Goal: Navigation & Orientation: Understand site structure

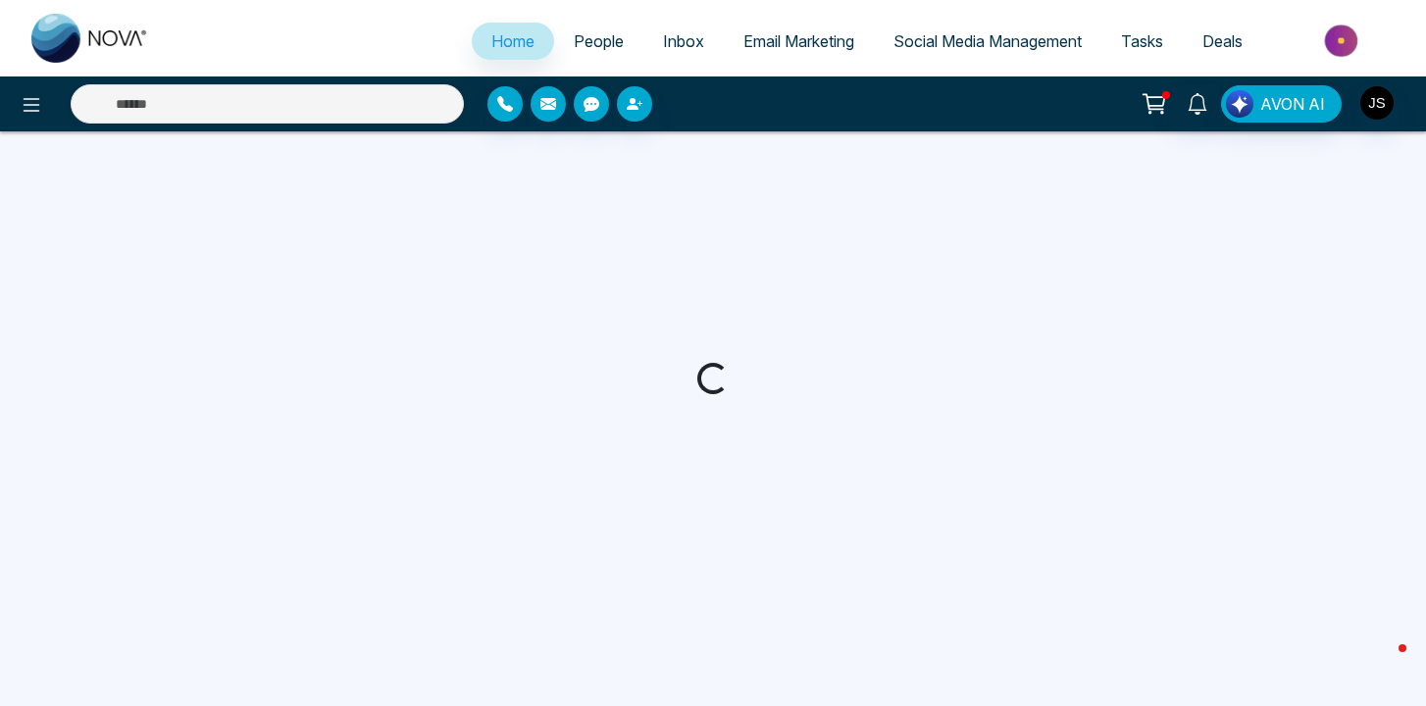
select select "*"
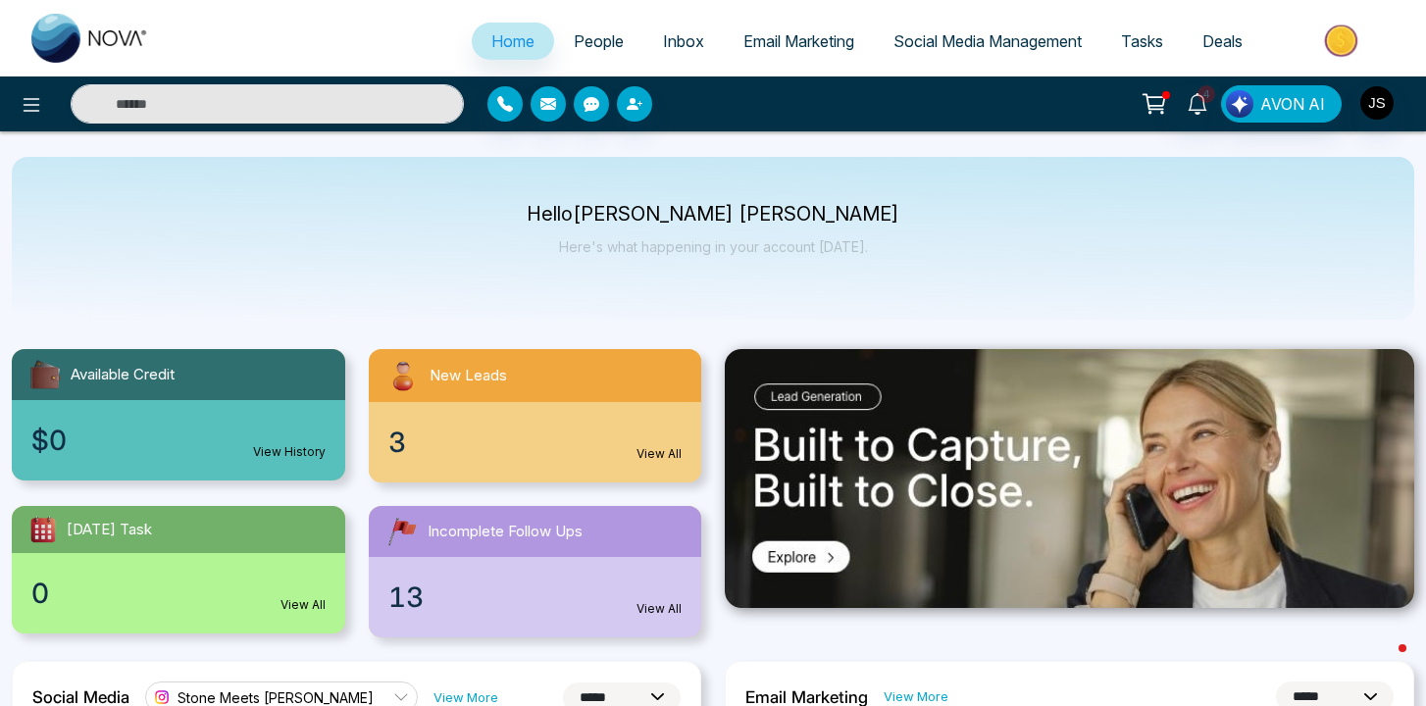
click at [634, 215] on p "Hello [PERSON_NAME] [PERSON_NAME]" at bounding box center [713, 214] width 373 height 17
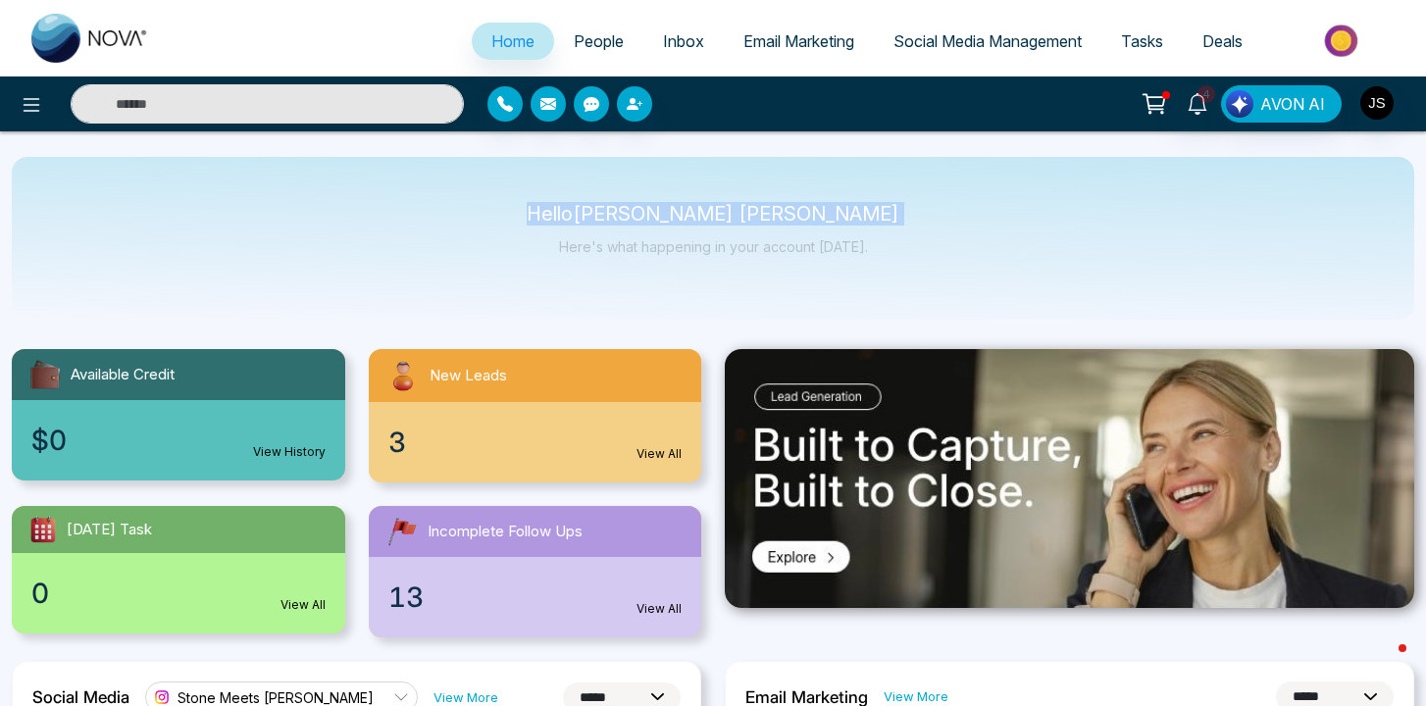
drag, startPoint x: 634, startPoint y: 215, endPoint x: 881, endPoint y: 214, distance: 247.2
click at [881, 214] on div "Hello [PERSON_NAME] [PERSON_NAME] Here's what happening in your account [DATE]." at bounding box center [713, 238] width 1403 height 163
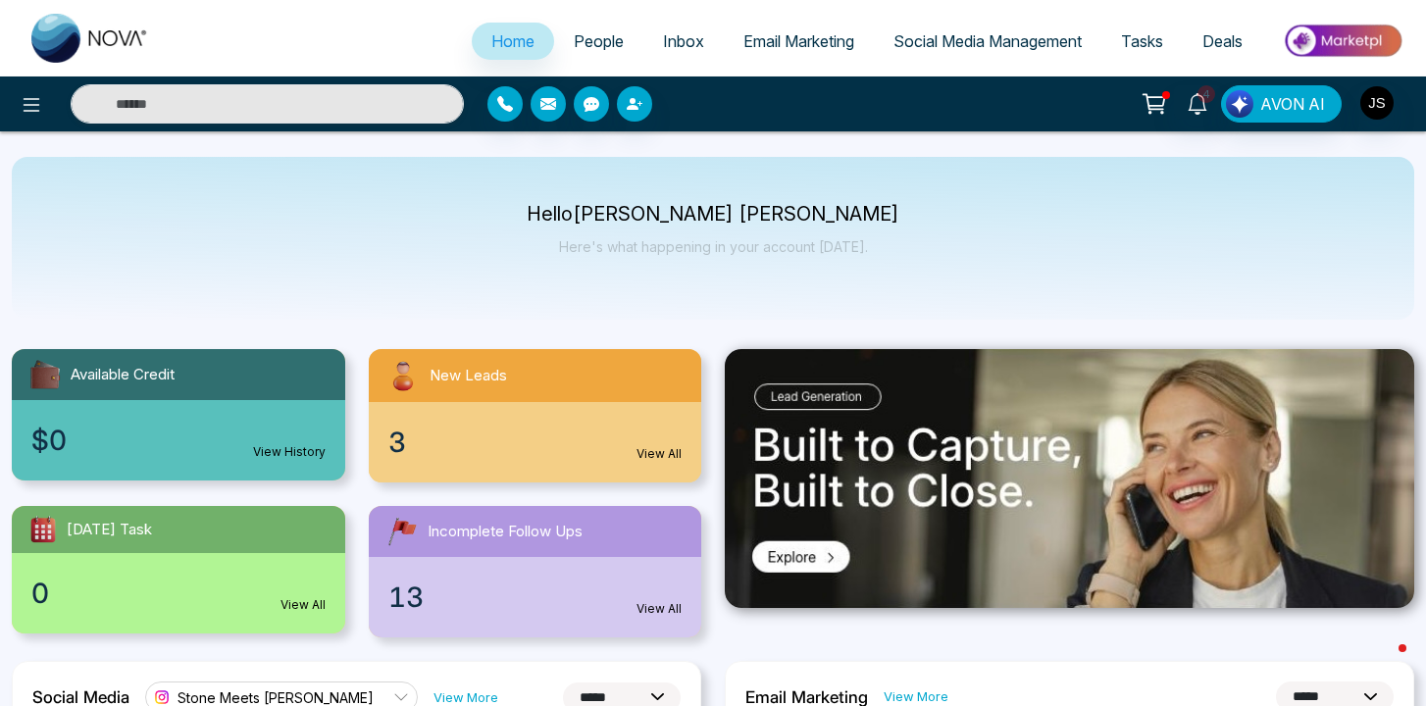
click at [585, 245] on p "Here's what happening in your account [DATE]." at bounding box center [713, 246] width 373 height 17
drag, startPoint x: 585, startPoint y: 245, endPoint x: 1094, endPoint y: 245, distance: 509.1
click at [1093, 245] on div "Hello [PERSON_NAME] [PERSON_NAME] Here's what happening in your account [DATE]." at bounding box center [713, 238] width 1403 height 163
click at [620, 242] on p "Here's what happening in your account [DATE]." at bounding box center [713, 246] width 373 height 17
click at [581, 43] on span "People" at bounding box center [599, 41] width 50 height 20
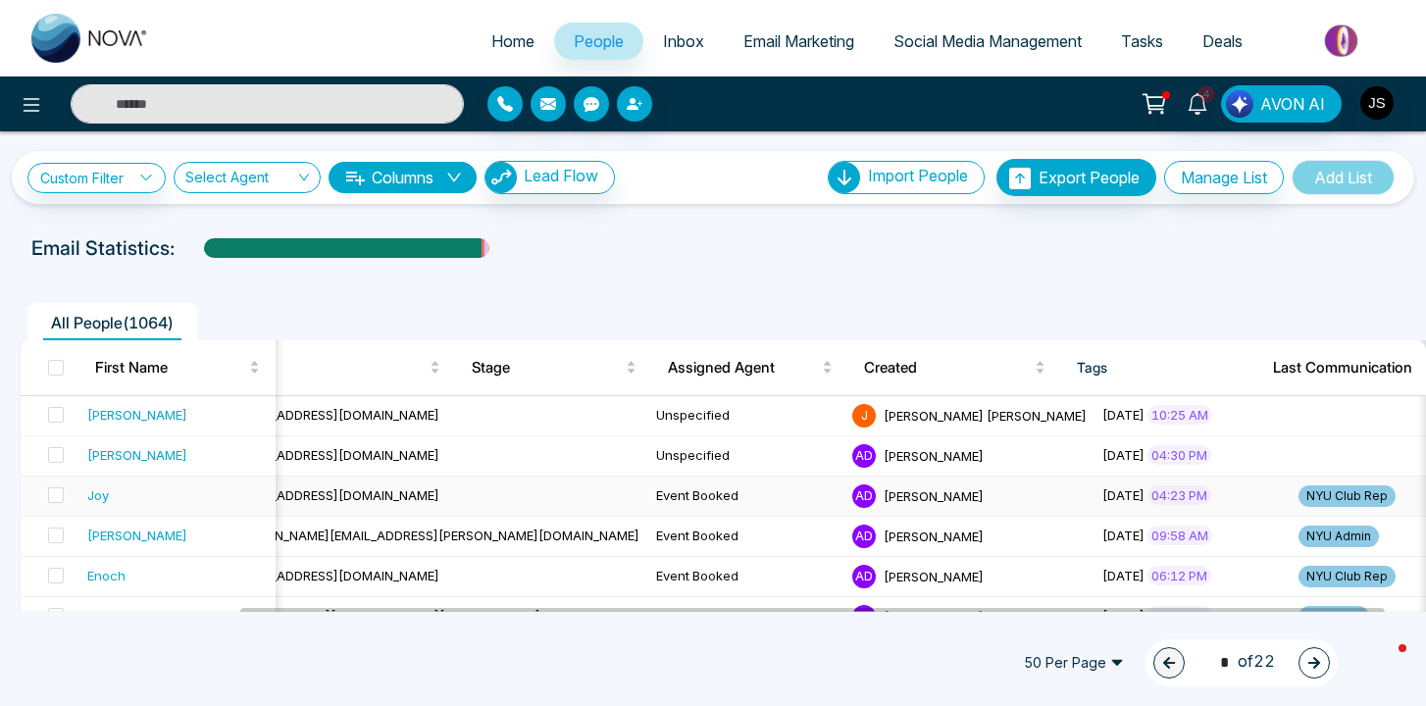
scroll to position [0, 321]
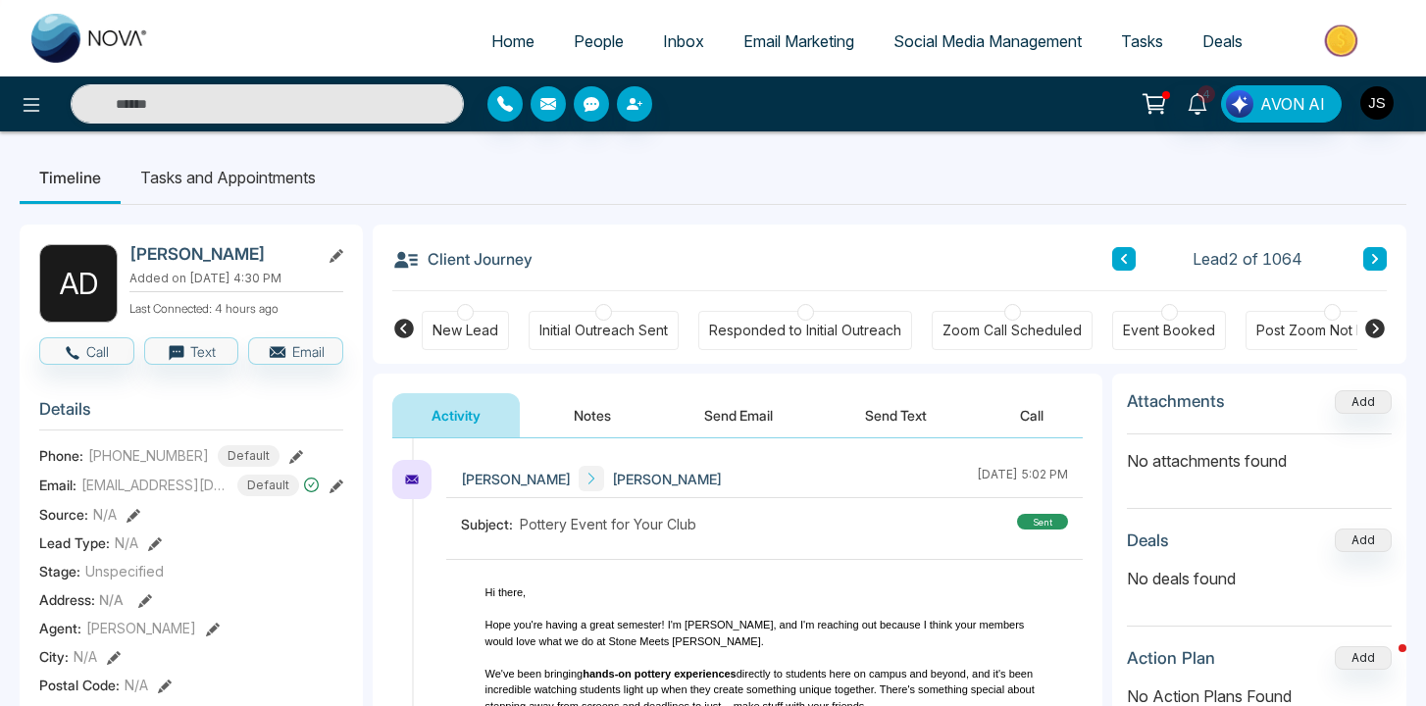
click at [589, 37] on span "People" at bounding box center [599, 41] width 50 height 20
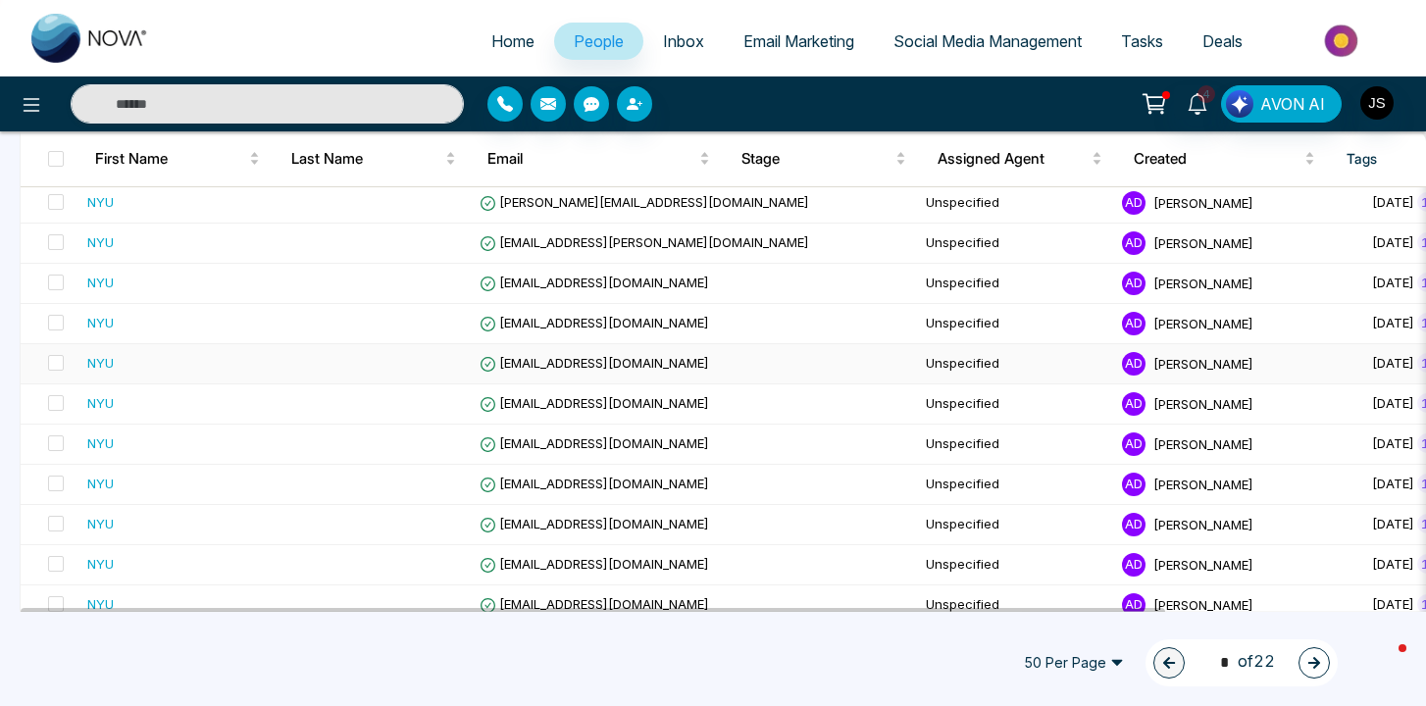
scroll to position [540, 0]
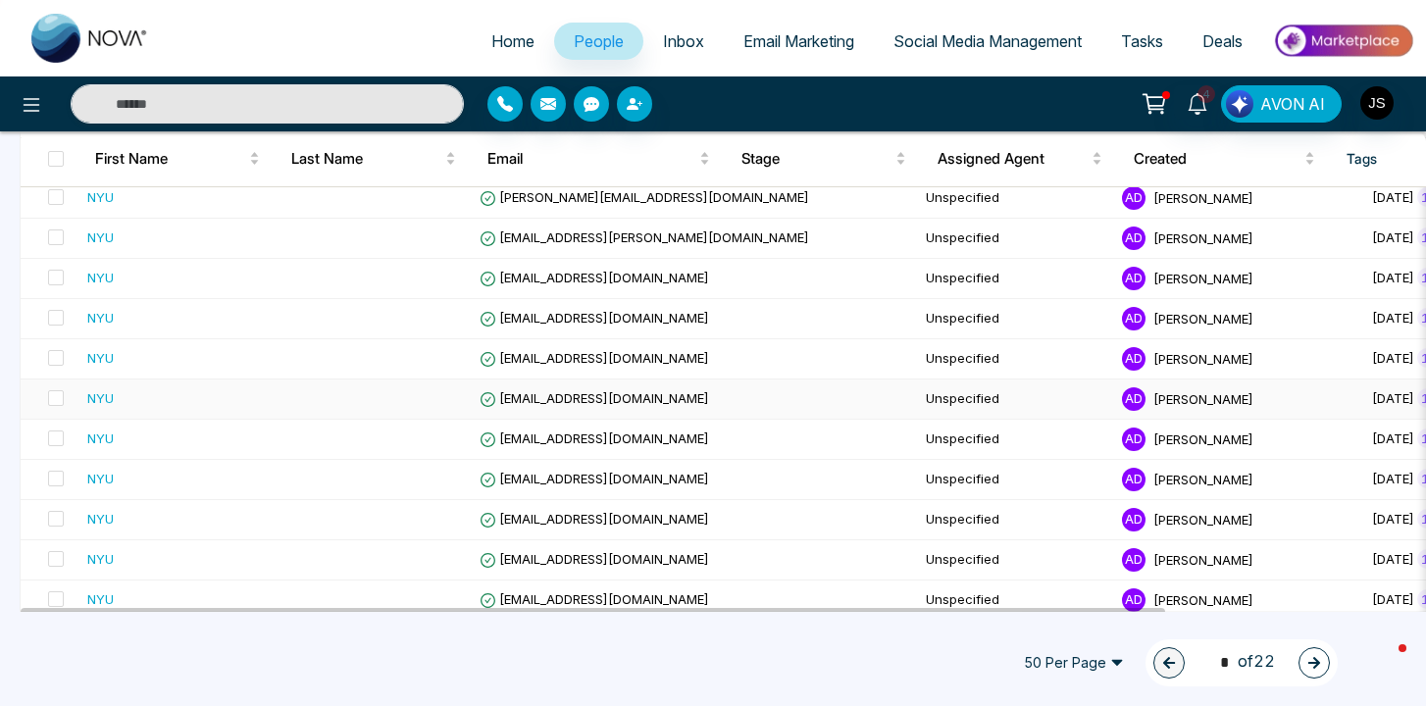
click at [101, 398] on div "NYU" at bounding box center [100, 398] width 26 height 20
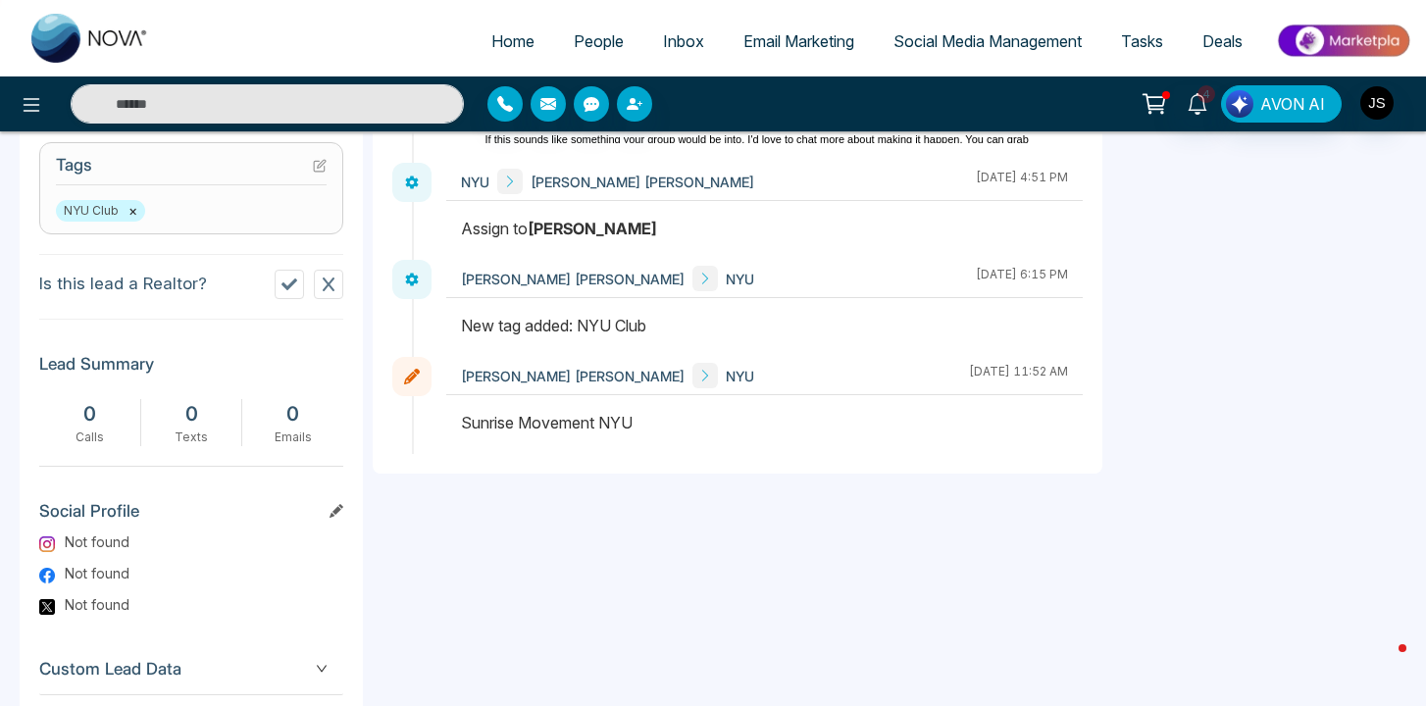
click at [486, 424] on div "Sunrise Movement NYU" at bounding box center [764, 423] width 607 height 24
drag, startPoint x: 486, startPoint y: 424, endPoint x: 682, endPoint y: 424, distance: 196.2
click at [682, 424] on div "Sunrise Movement NYU" at bounding box center [764, 423] width 607 height 24
click at [638, 539] on div "**********" at bounding box center [738, 171] width 730 height 1211
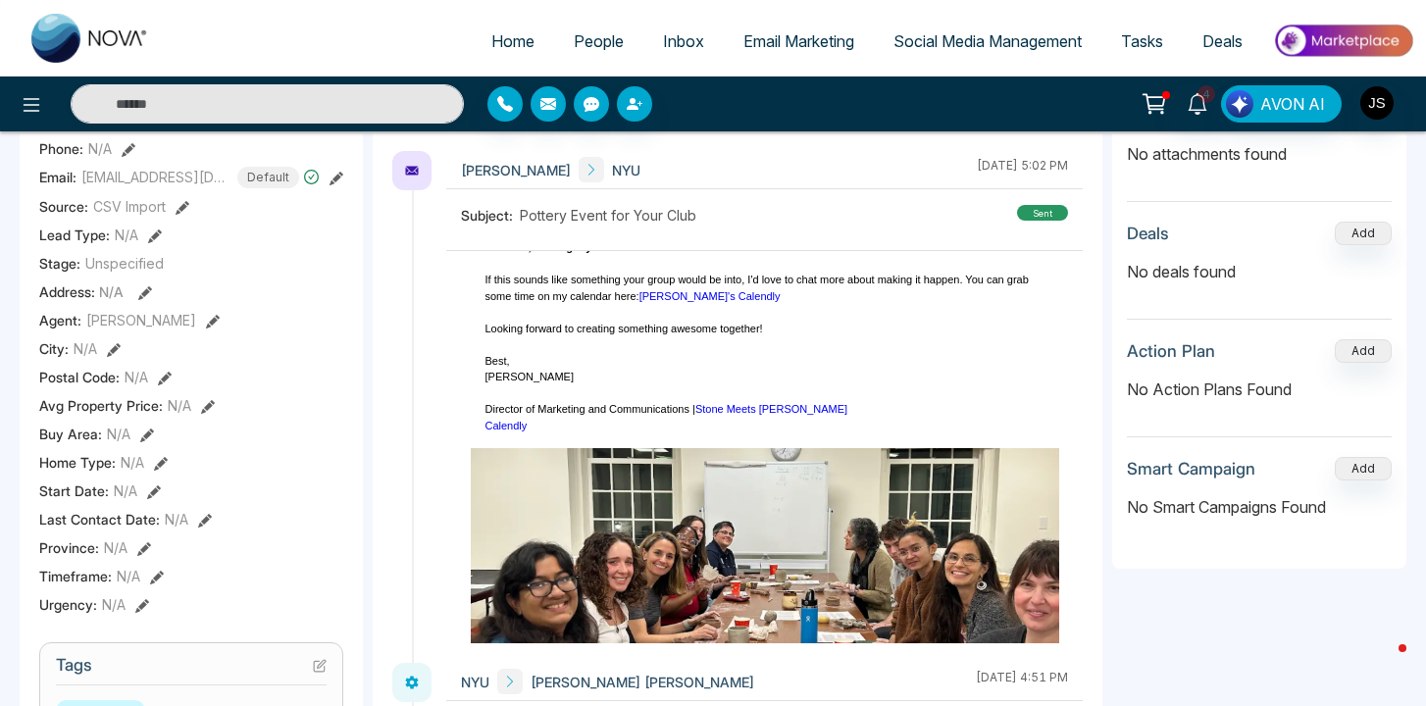
click at [662, 296] on link "[PERSON_NAME]'s Calendly" at bounding box center [710, 296] width 141 height 12
click at [731, 407] on link "Stone Meets [PERSON_NAME]" at bounding box center [771, 409] width 152 height 12
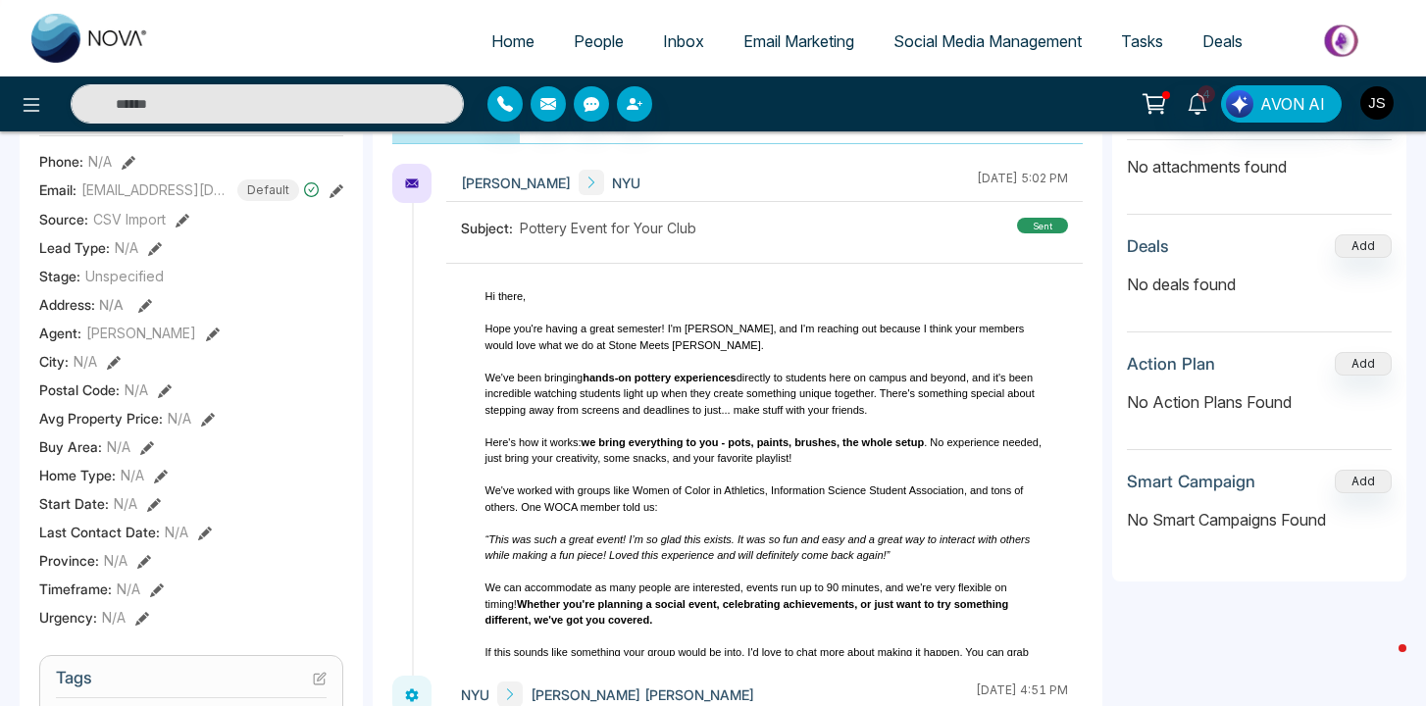
scroll to position [291, 0]
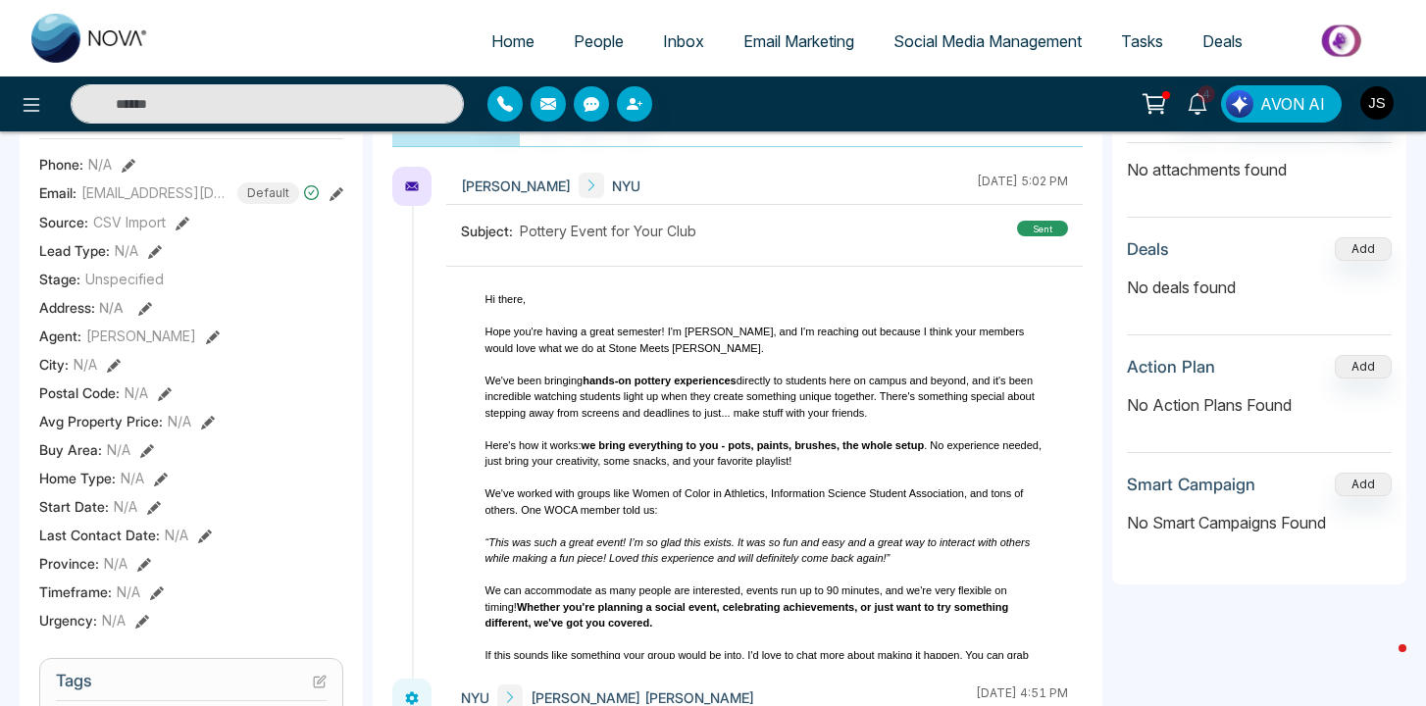
click at [663, 42] on span "Inbox" at bounding box center [683, 41] width 41 height 20
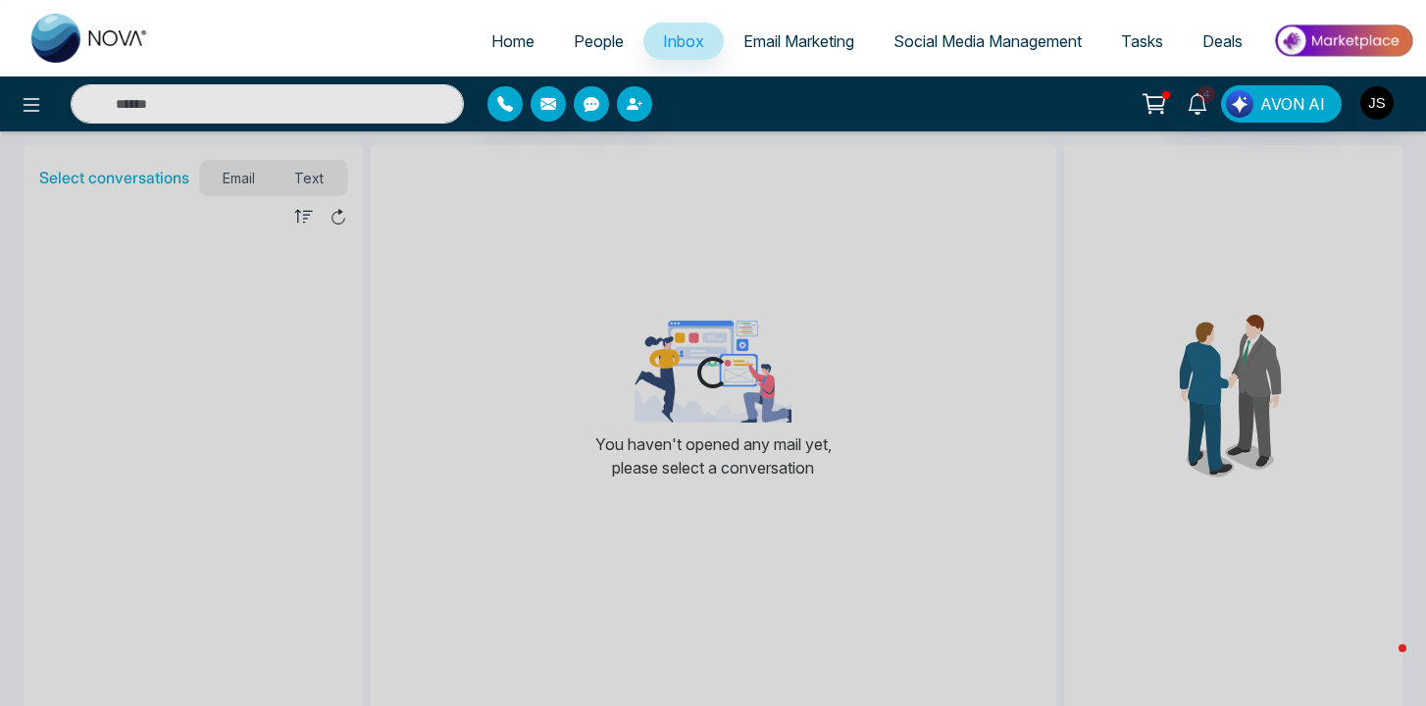
click at [747, 37] on span "Email Marketing" at bounding box center [799, 41] width 111 height 20
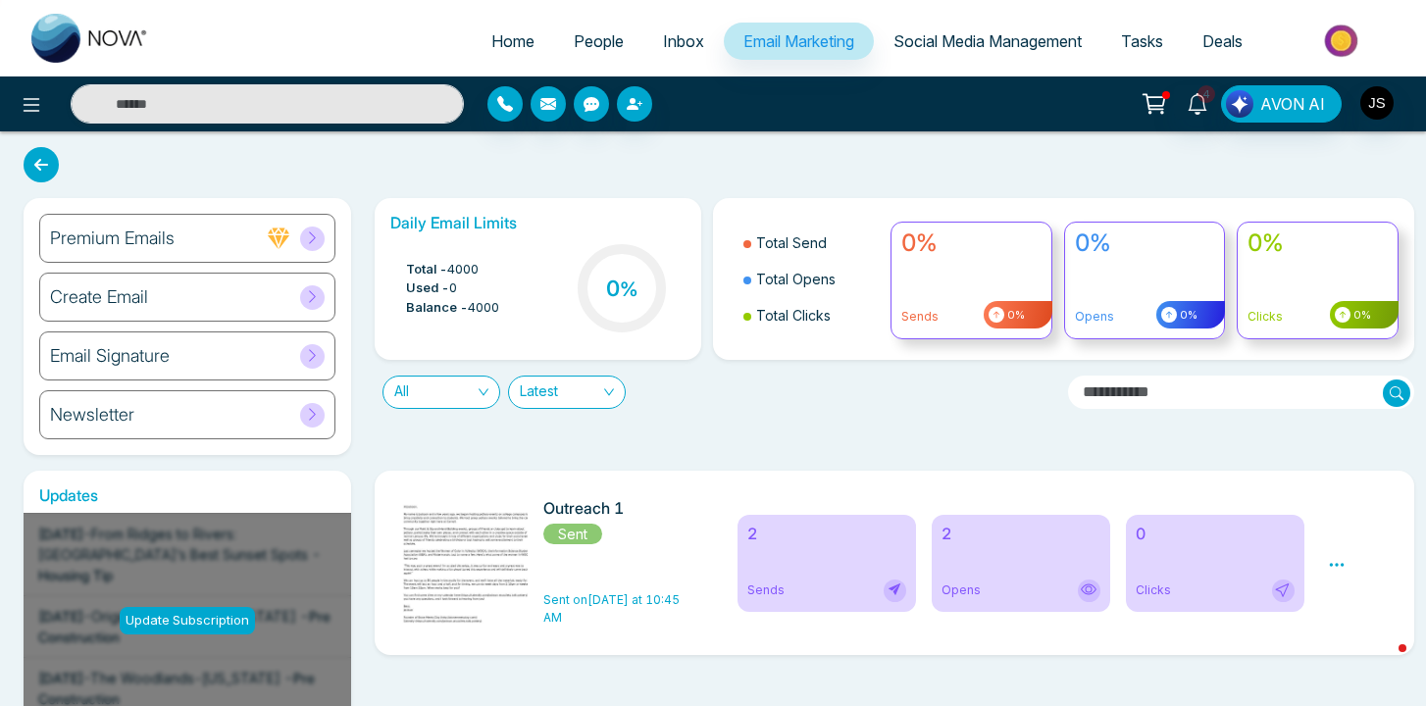
click at [947, 40] on span "Social Media Management" at bounding box center [988, 41] width 188 height 20
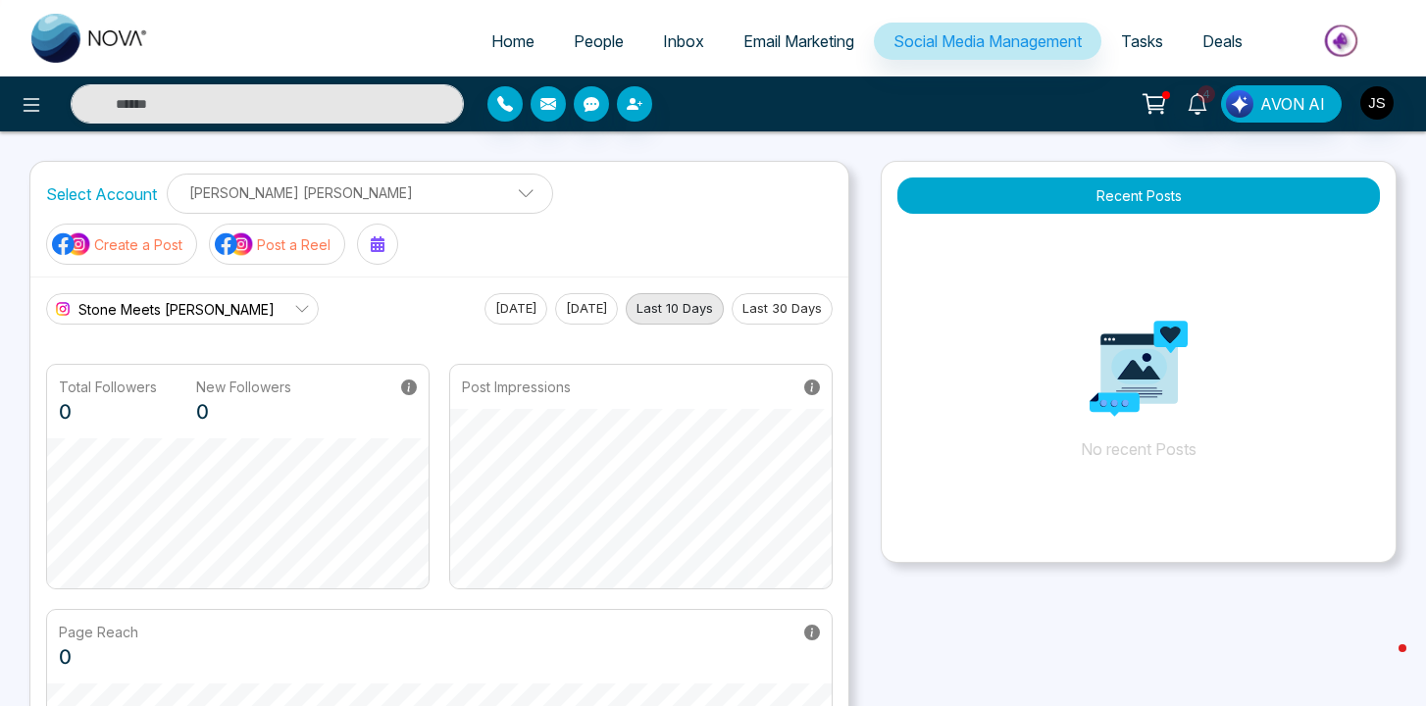
click at [182, 234] on p "Create a Post" at bounding box center [138, 244] width 88 height 21
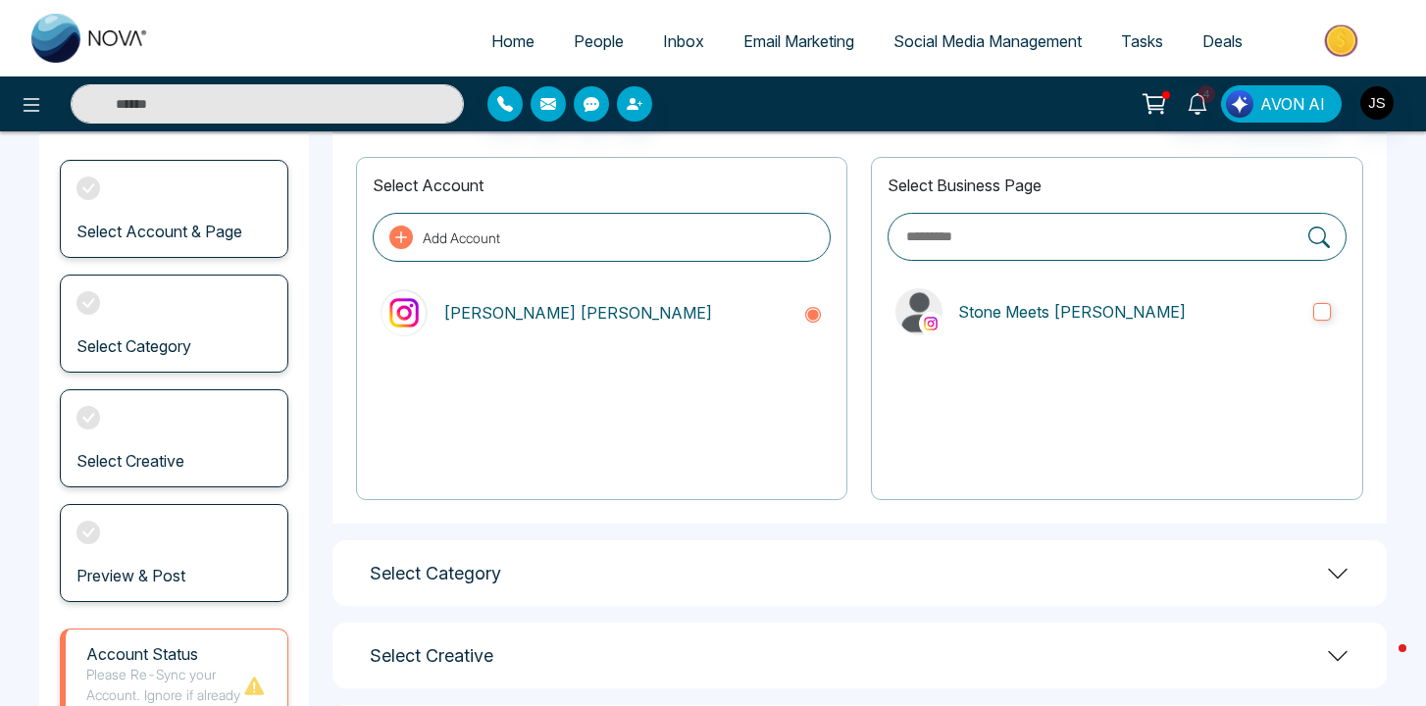
scroll to position [100, 0]
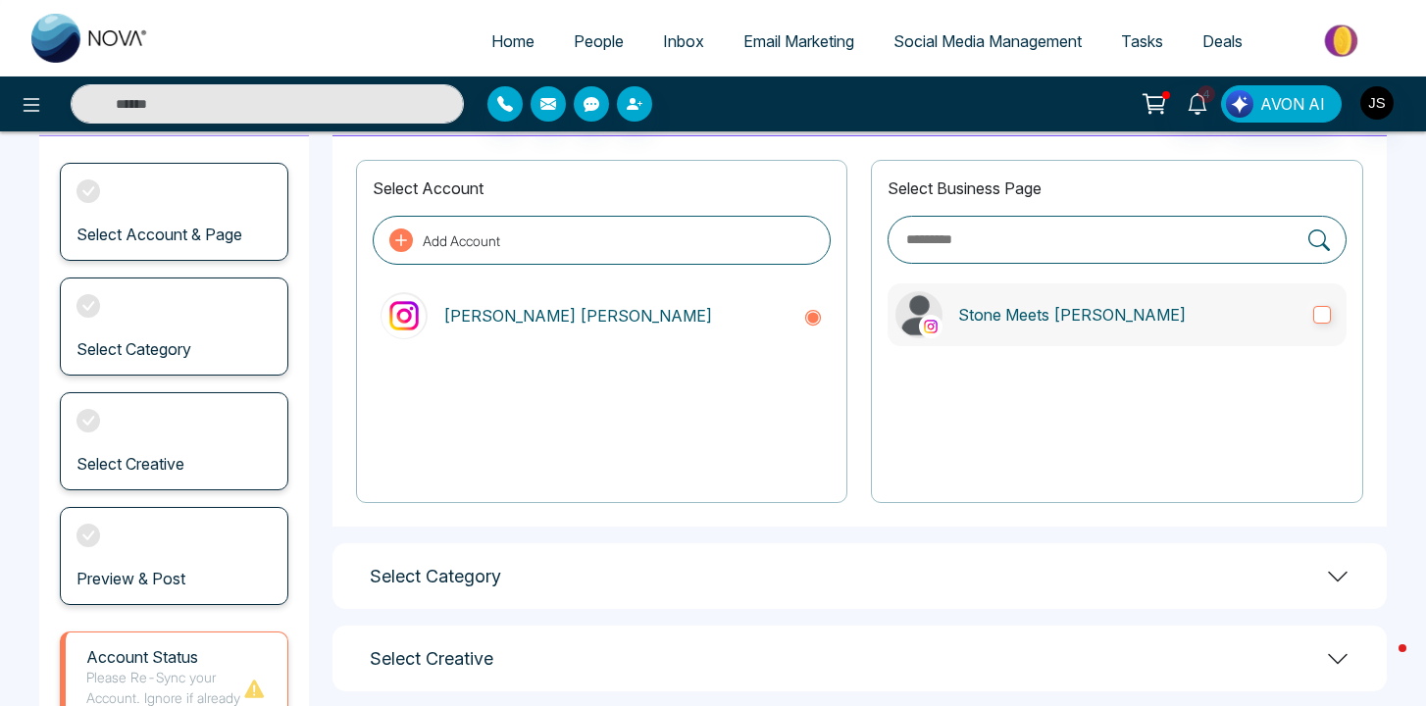
click at [992, 293] on label "Stone Meets [PERSON_NAME]" at bounding box center [1117, 314] width 459 height 63
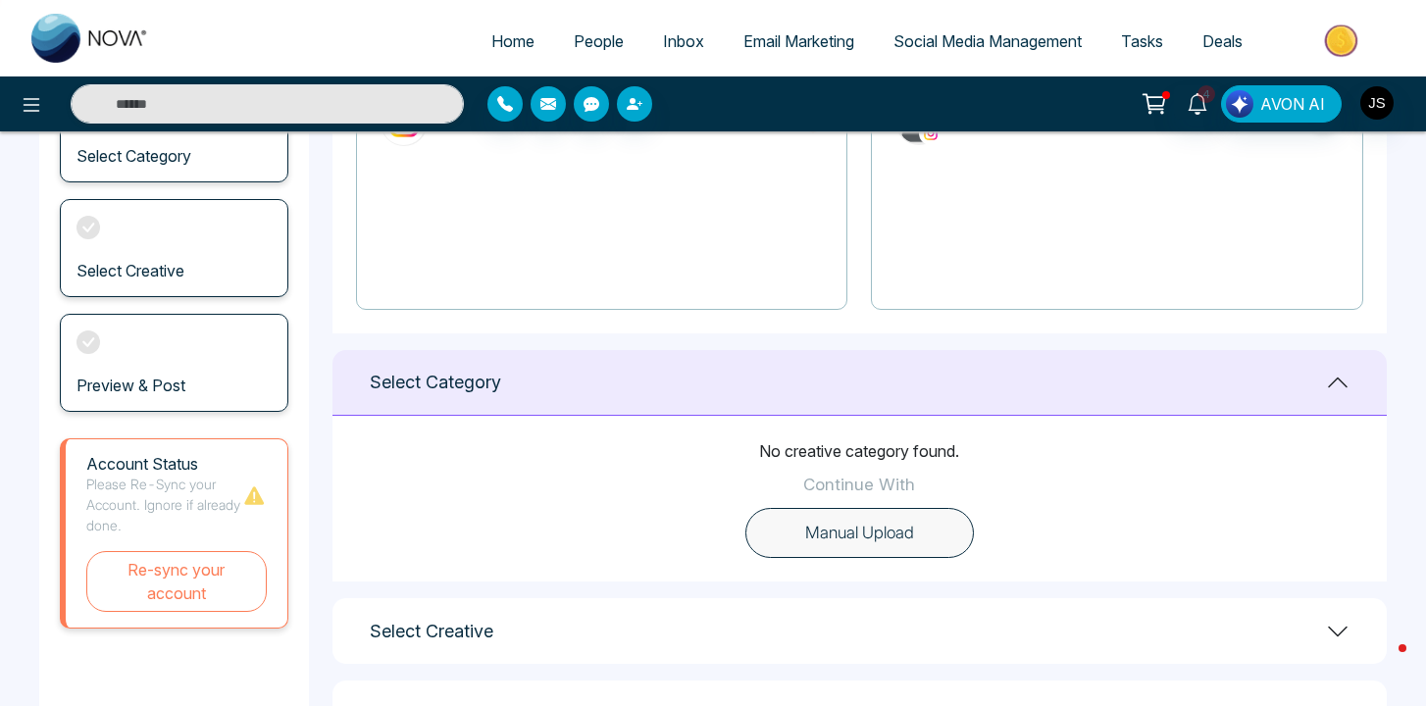
scroll to position [294, 0]
click at [823, 531] on button "Manual Upload" at bounding box center [860, 532] width 229 height 51
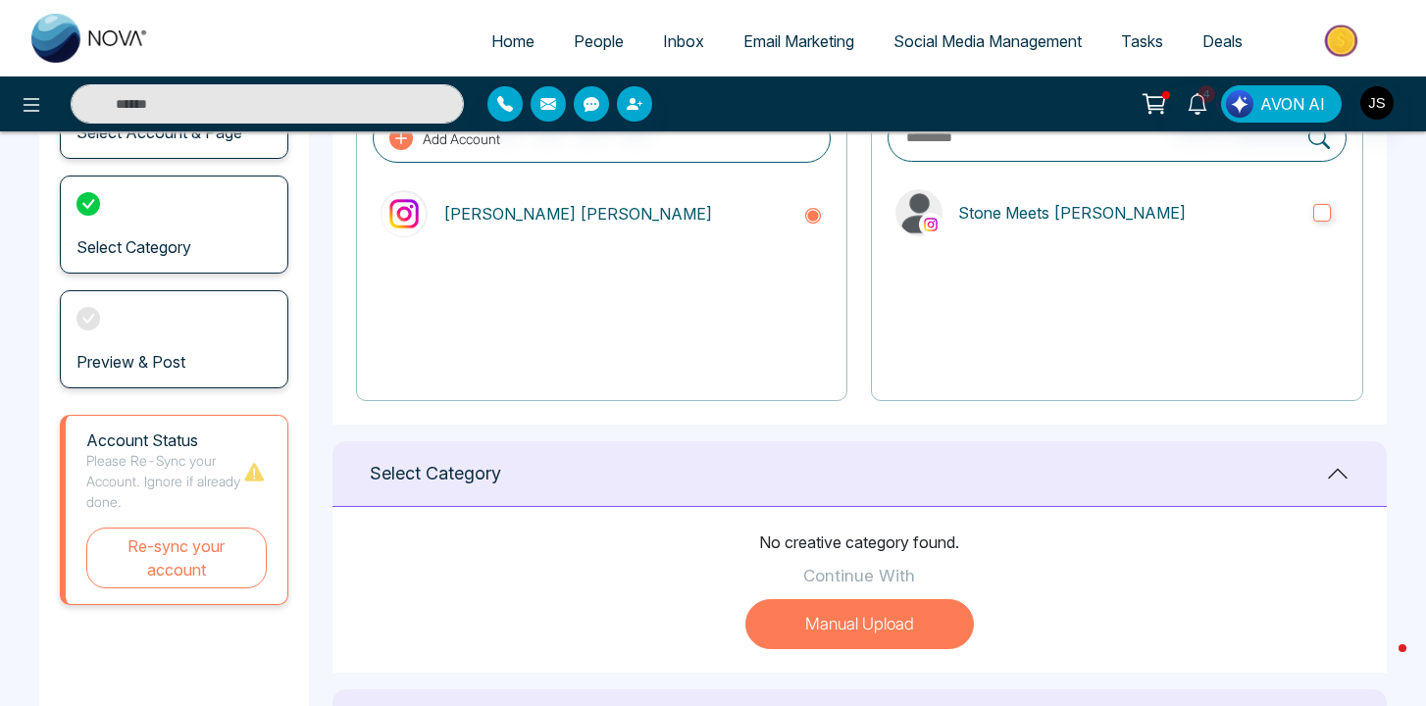
scroll to position [0, 0]
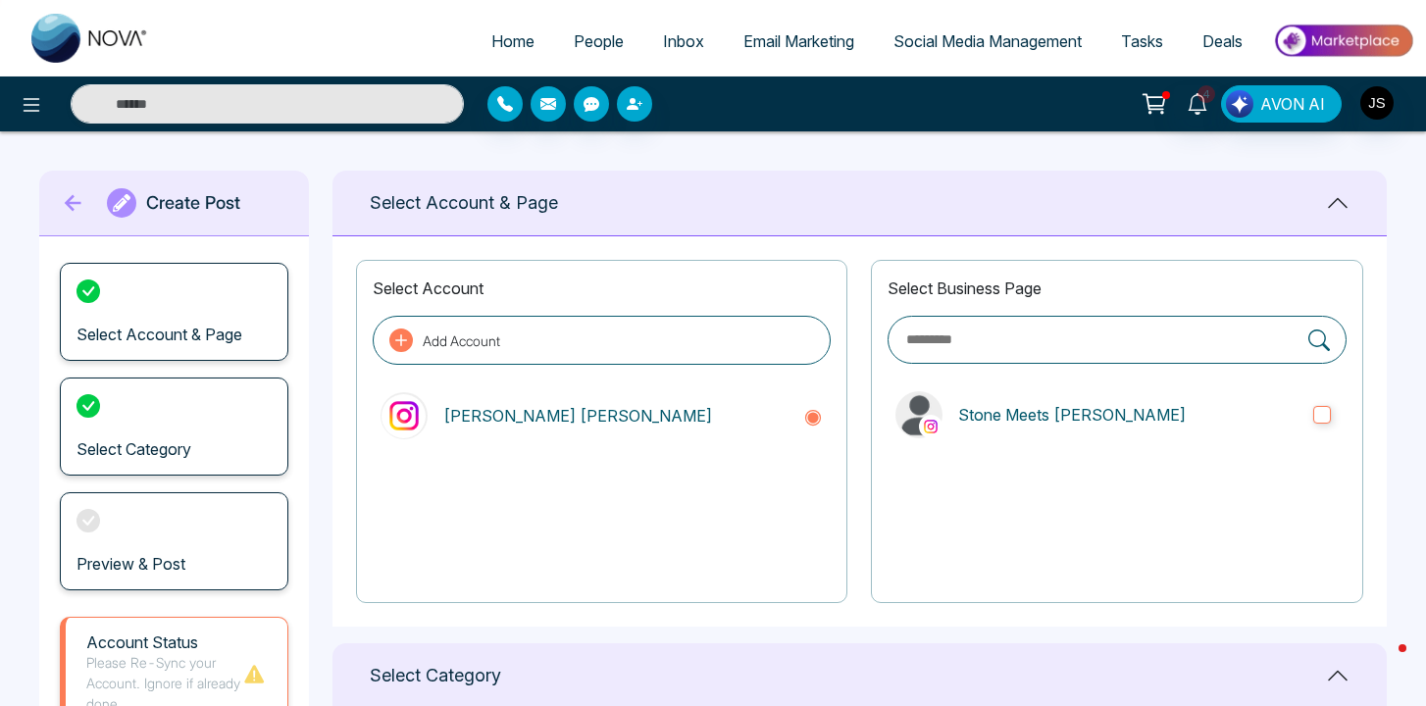
click at [1129, 40] on span "Tasks" at bounding box center [1142, 41] width 42 height 20
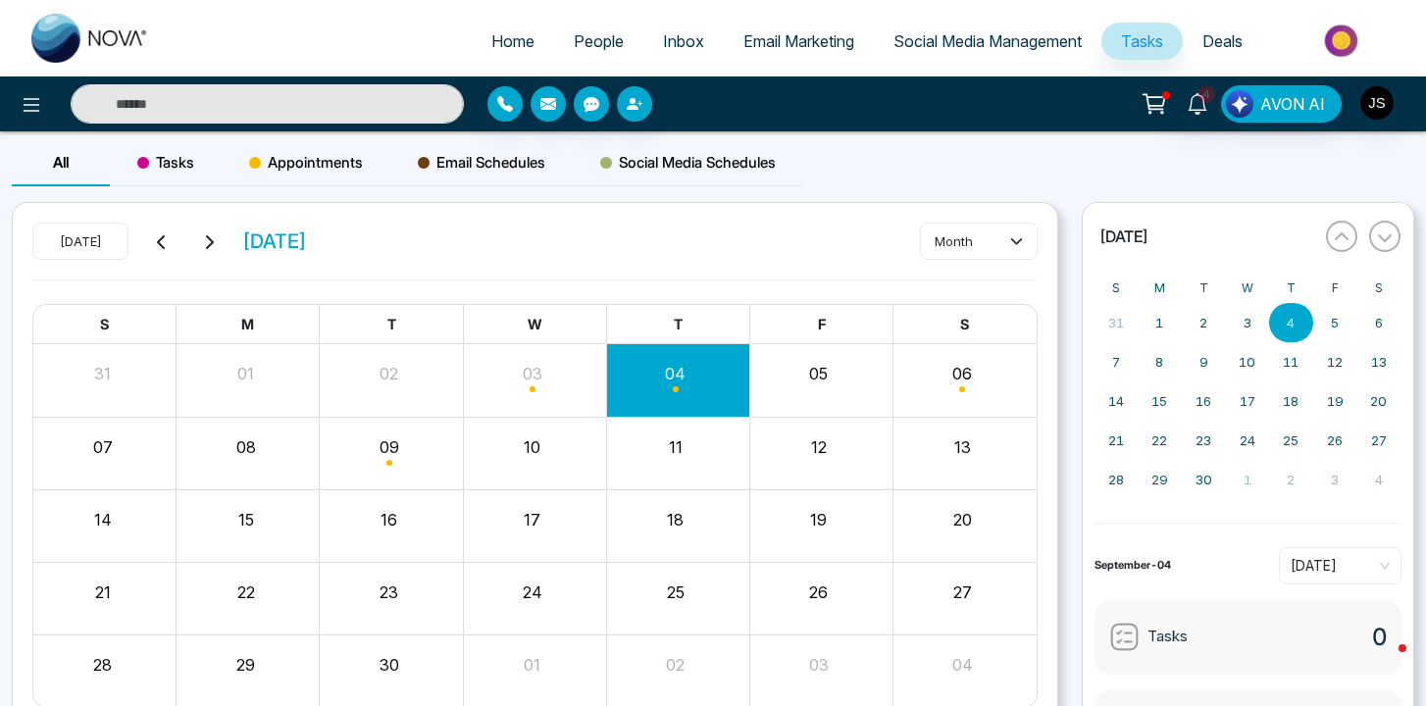
click at [1210, 47] on span "Deals" at bounding box center [1223, 41] width 40 height 20
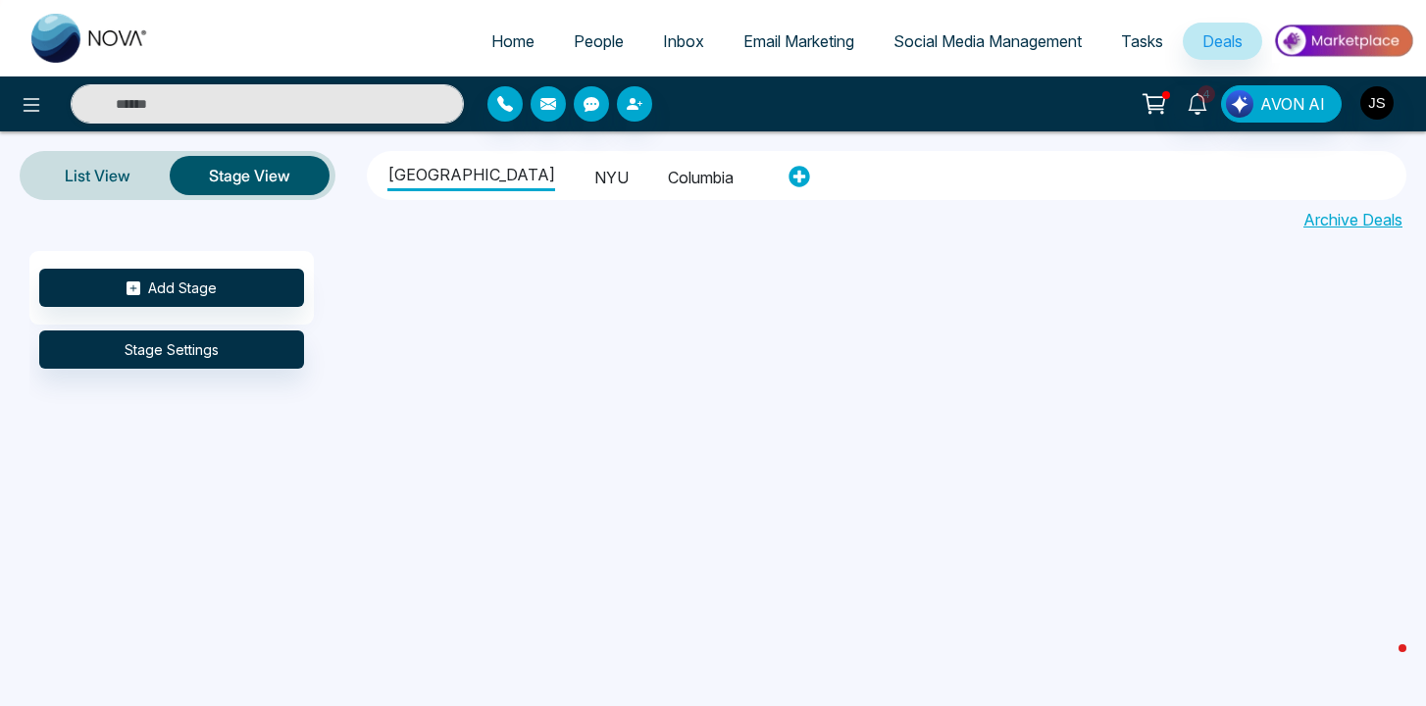
click at [594, 180] on li "NYU" at bounding box center [611, 174] width 34 height 33
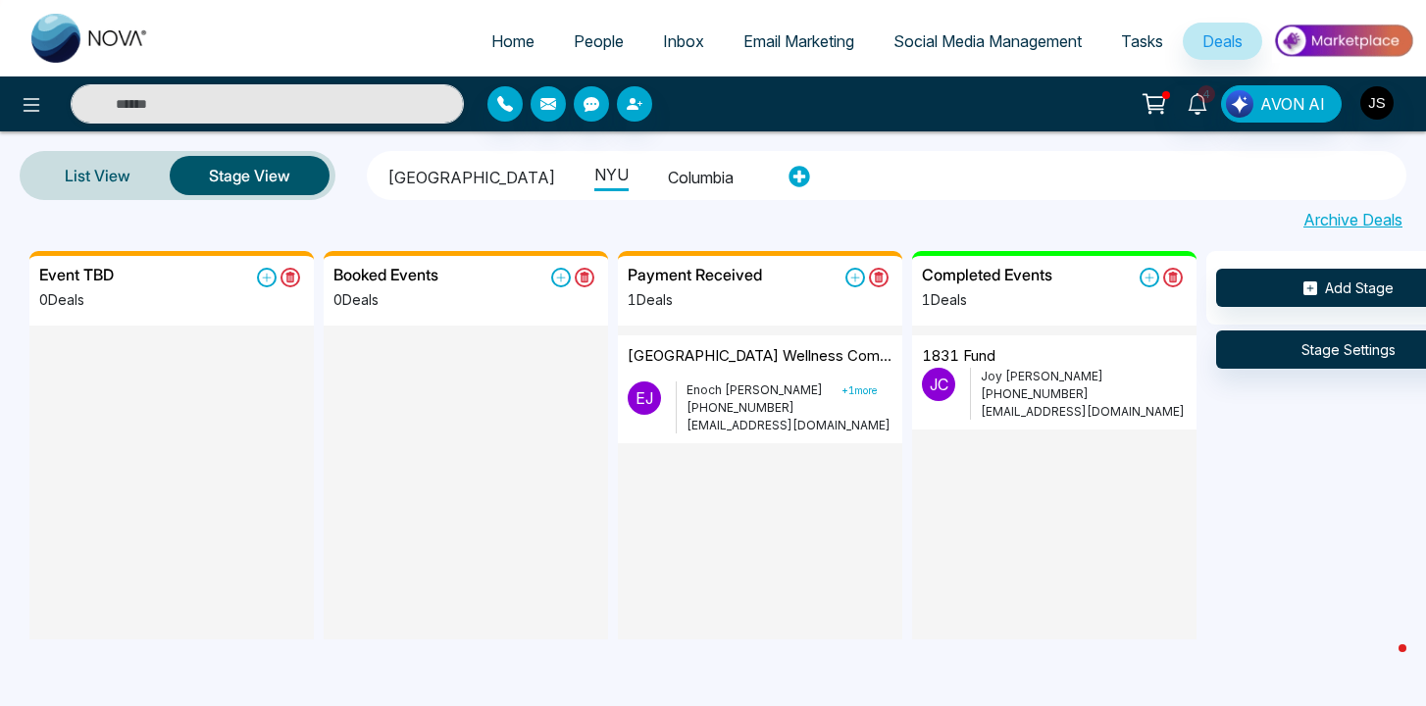
drag, startPoint x: 711, startPoint y: 380, endPoint x: 1079, endPoint y: 500, distance: 387.1
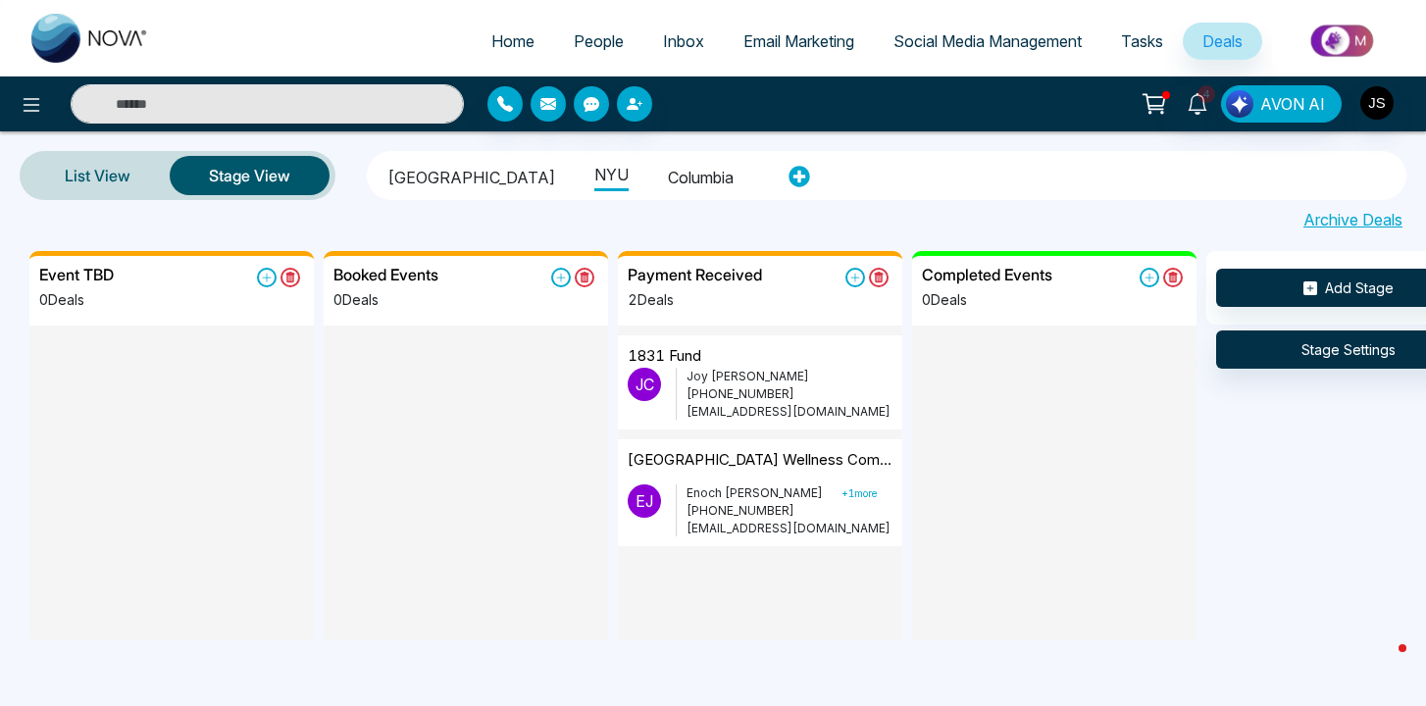
click at [580, 37] on span "People" at bounding box center [599, 41] width 50 height 20
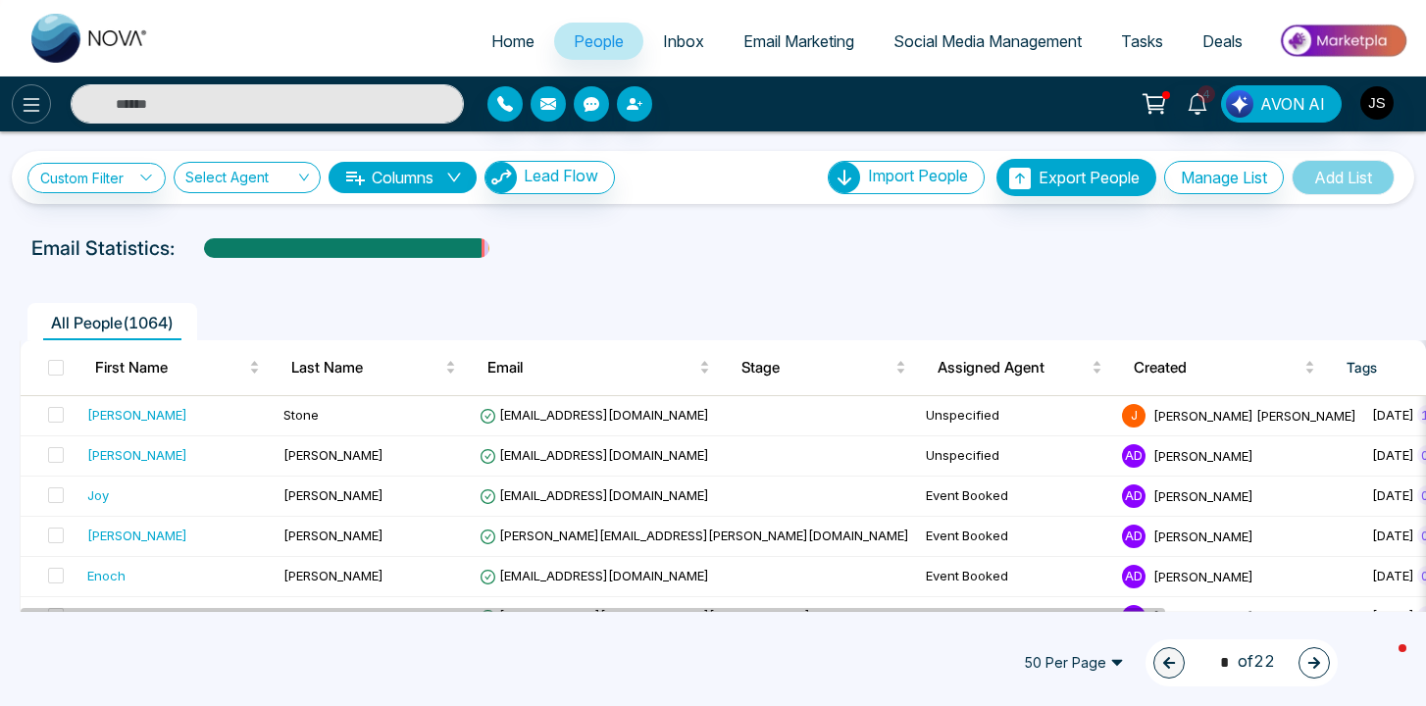
click at [23, 95] on icon at bounding box center [32, 105] width 24 height 24
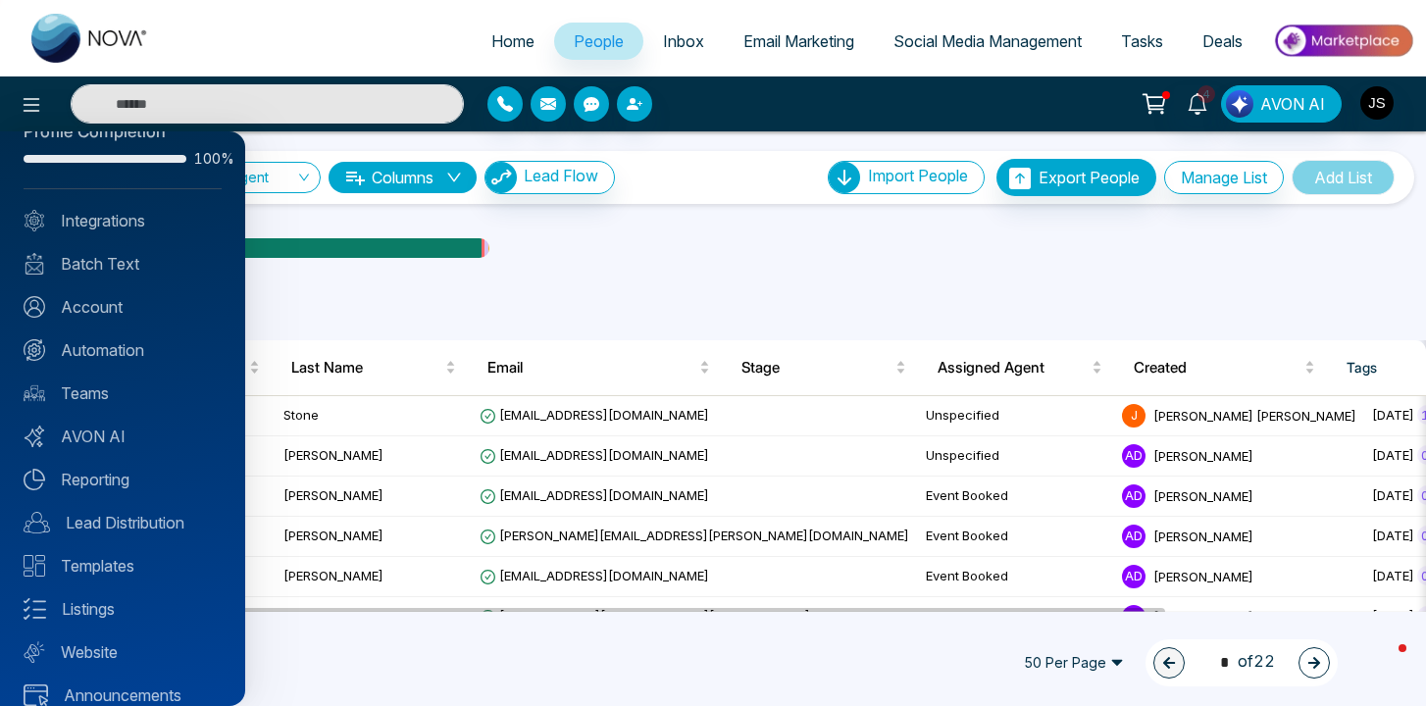
scroll to position [65, 0]
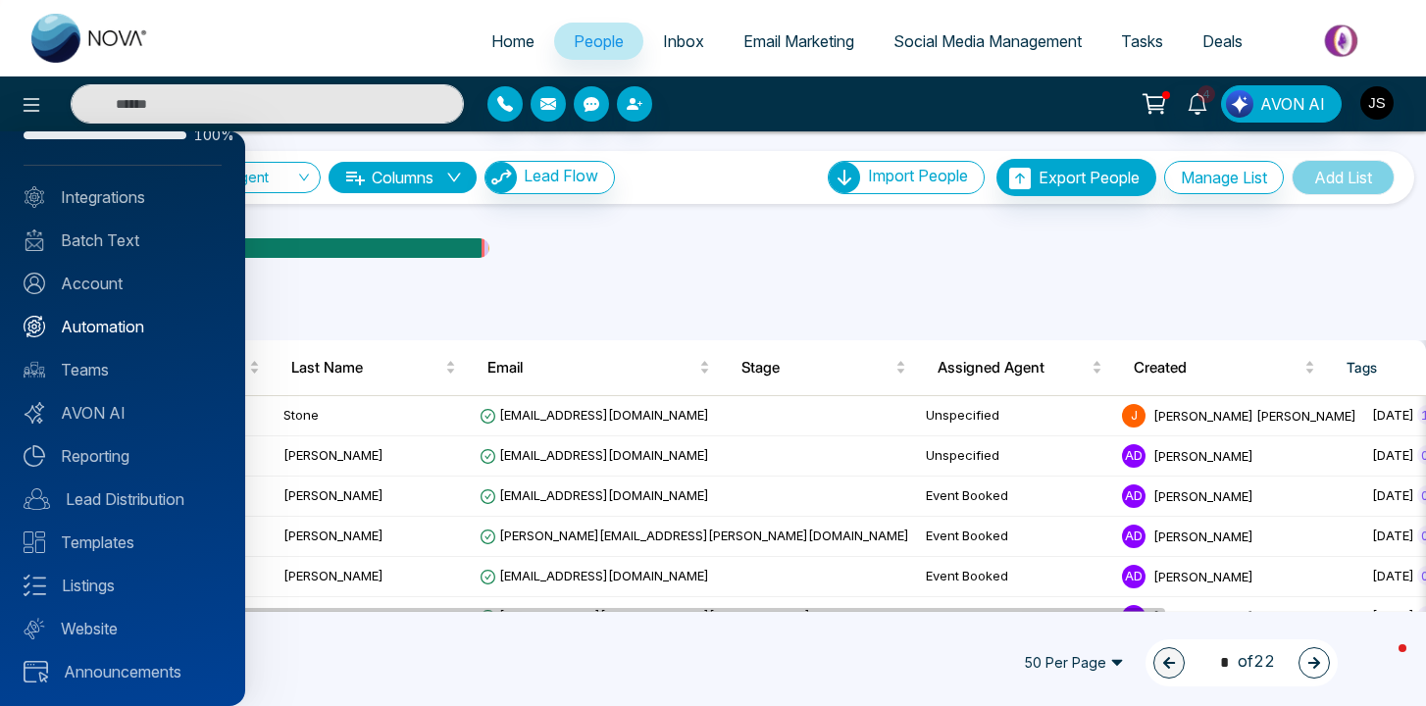
click at [92, 320] on link "Automation" at bounding box center [123, 327] width 198 height 24
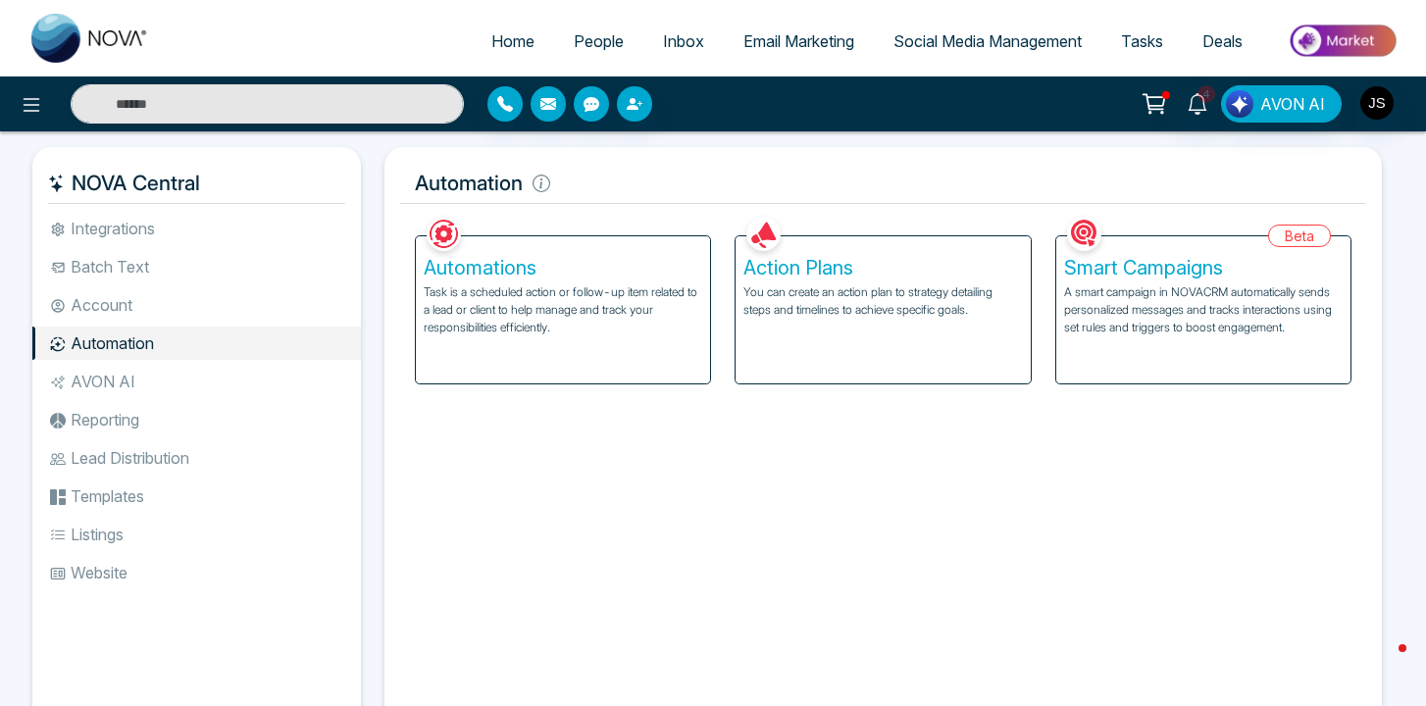
click at [122, 534] on li "Listings" at bounding box center [196, 534] width 329 height 33
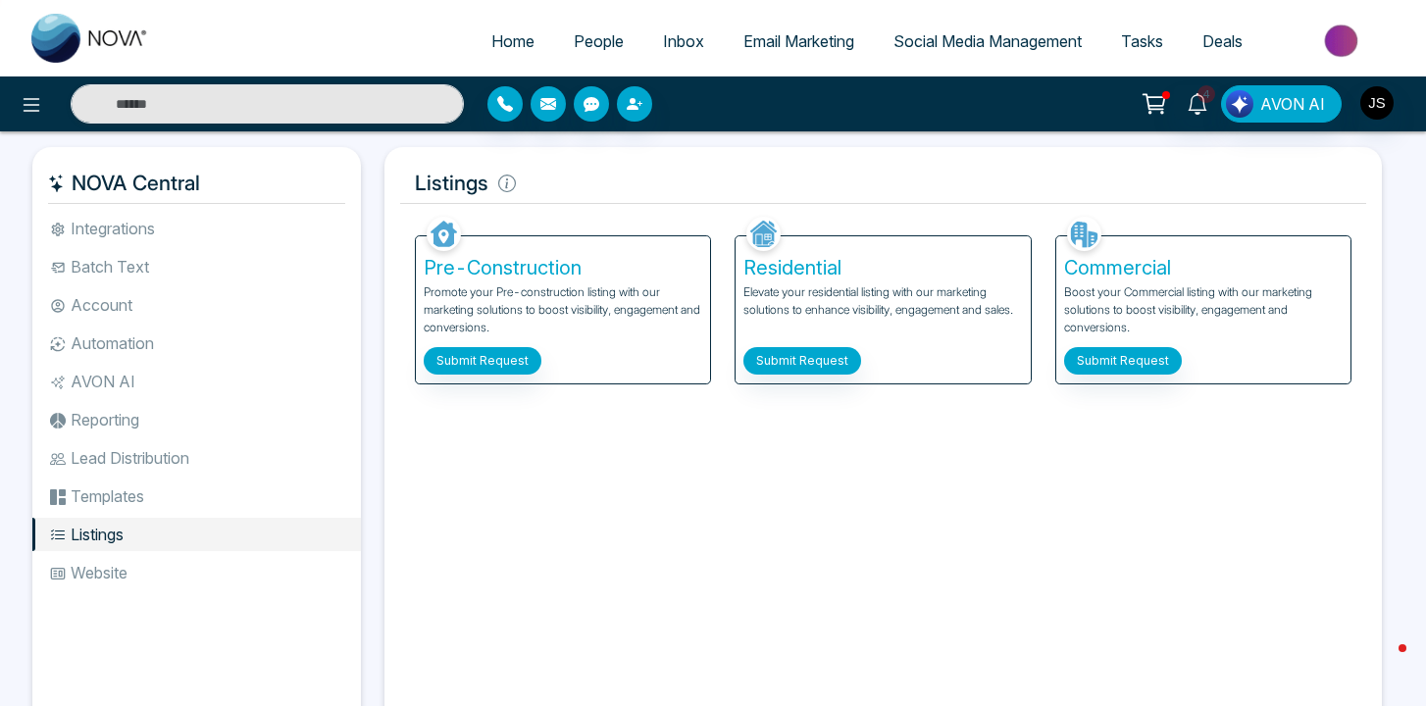
click at [127, 490] on li "Templates" at bounding box center [196, 496] width 329 height 33
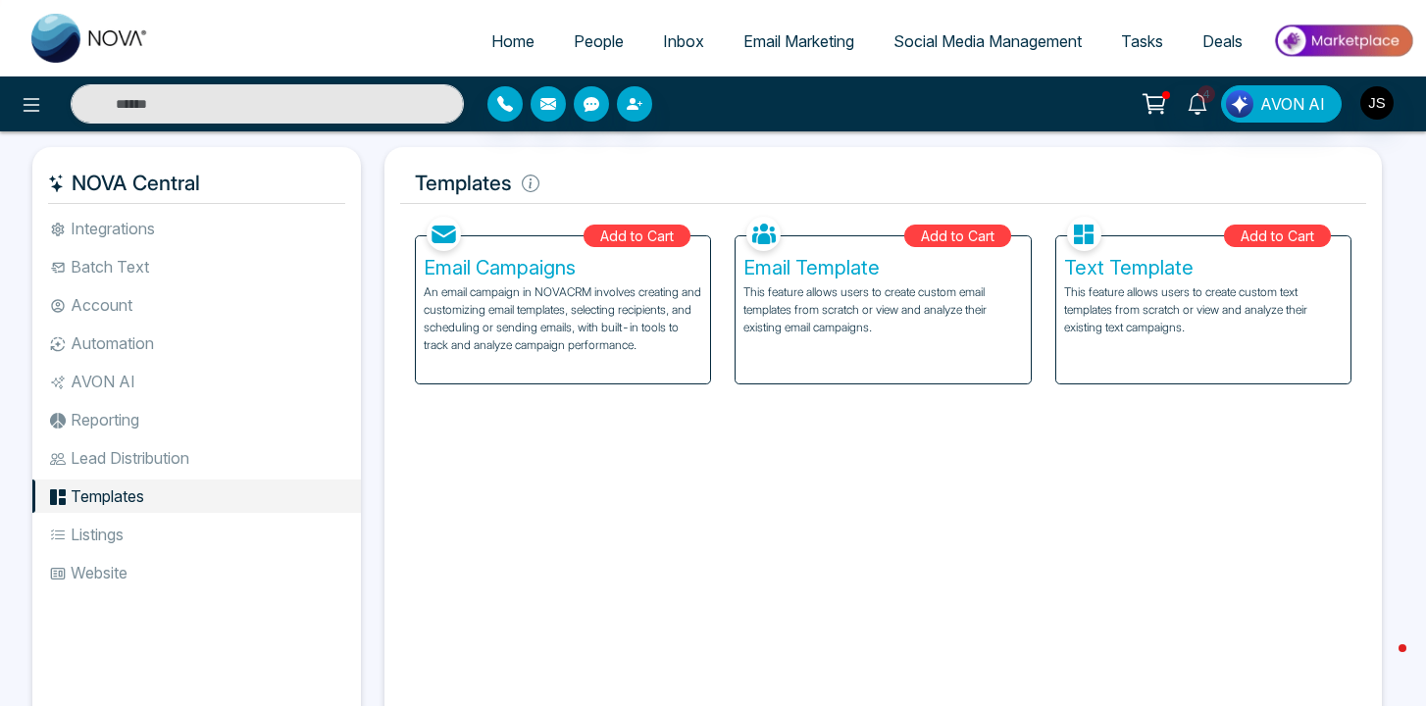
click at [133, 446] on li "Lead Distribution" at bounding box center [196, 457] width 329 height 33
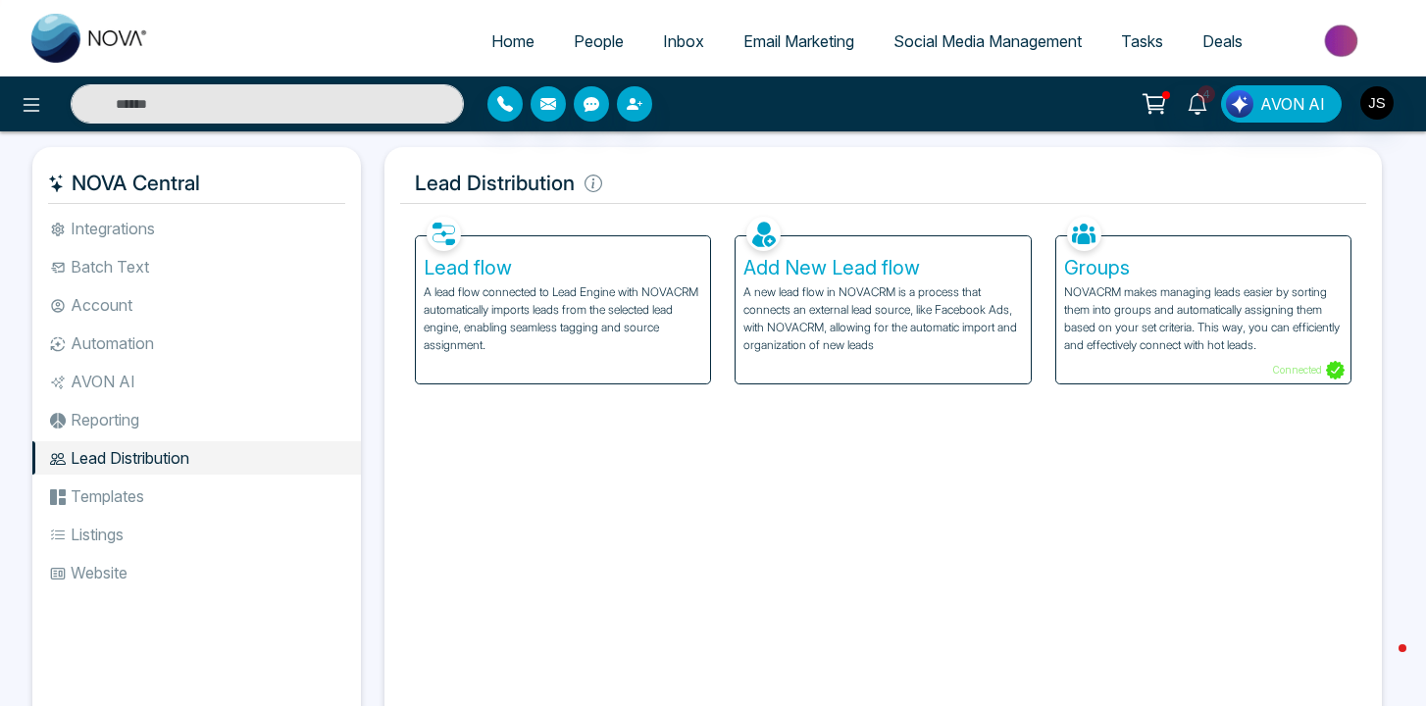
click at [138, 419] on li "Reporting" at bounding box center [196, 419] width 329 height 33
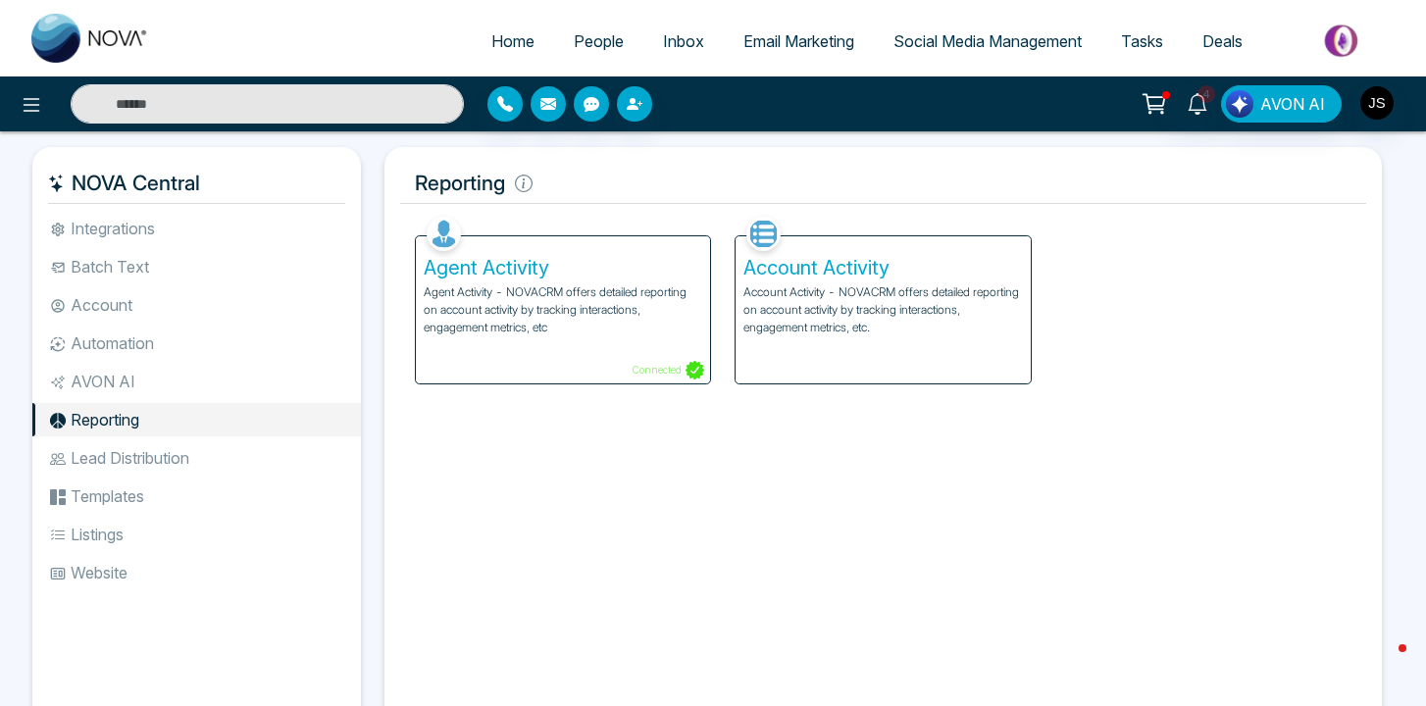
click at [150, 380] on li "AVON AI" at bounding box center [196, 381] width 329 height 33
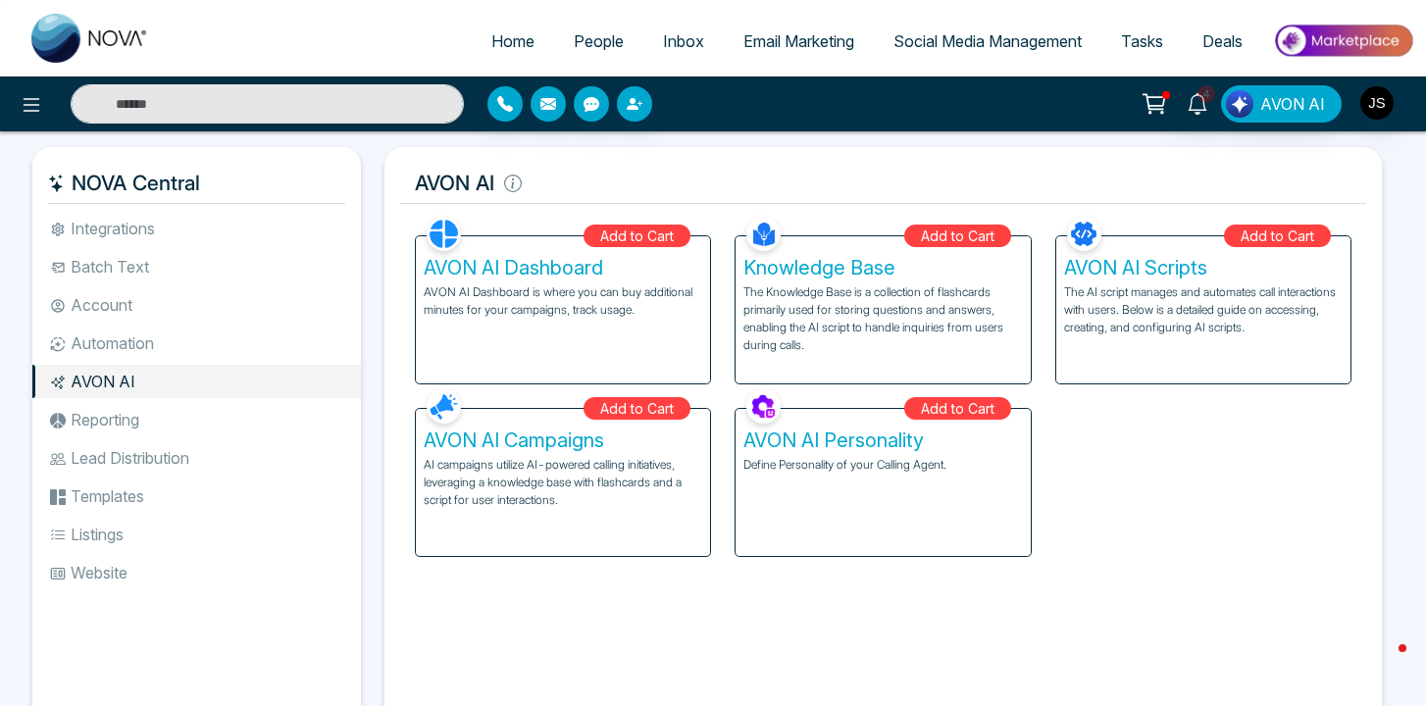
click at [157, 347] on li "Automation" at bounding box center [196, 343] width 329 height 33
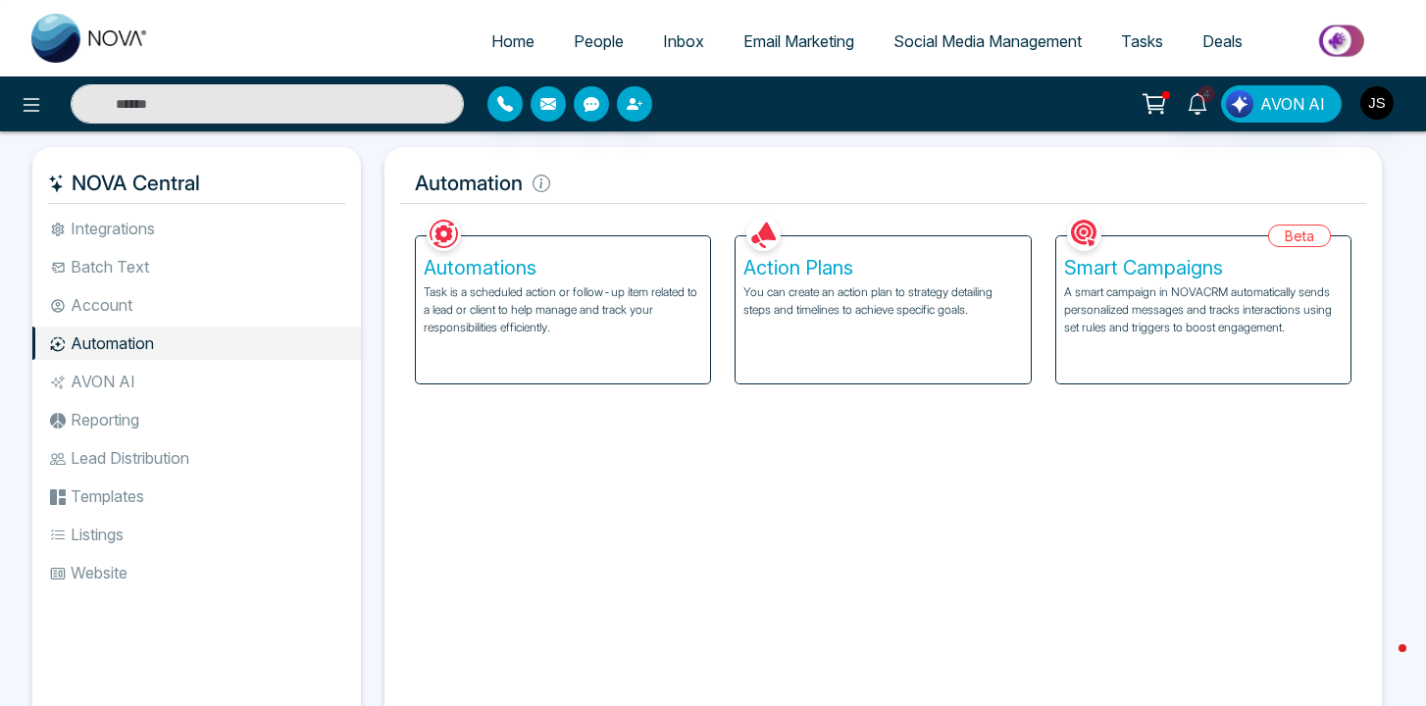
click at [164, 304] on li "Account" at bounding box center [196, 304] width 329 height 33
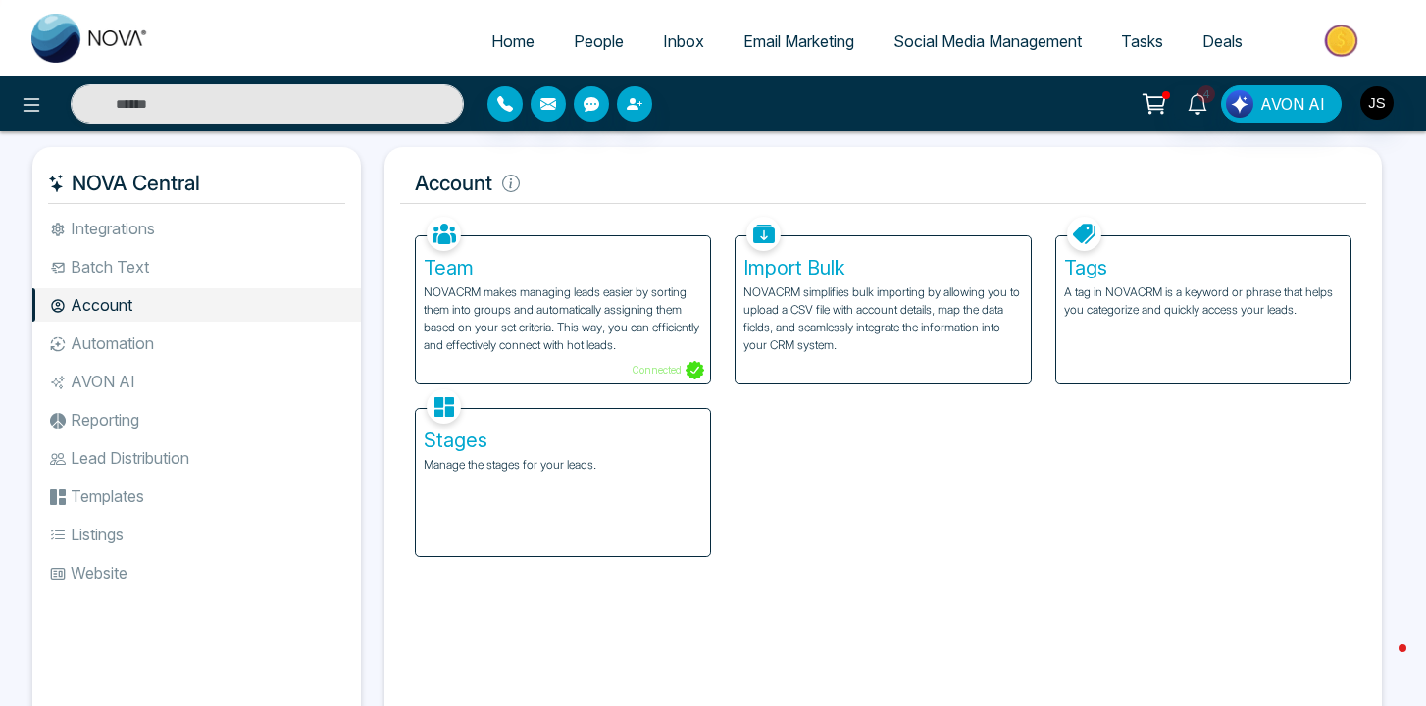
click at [495, 456] on p "Manage the stages for your leads." at bounding box center [563, 465] width 279 height 18
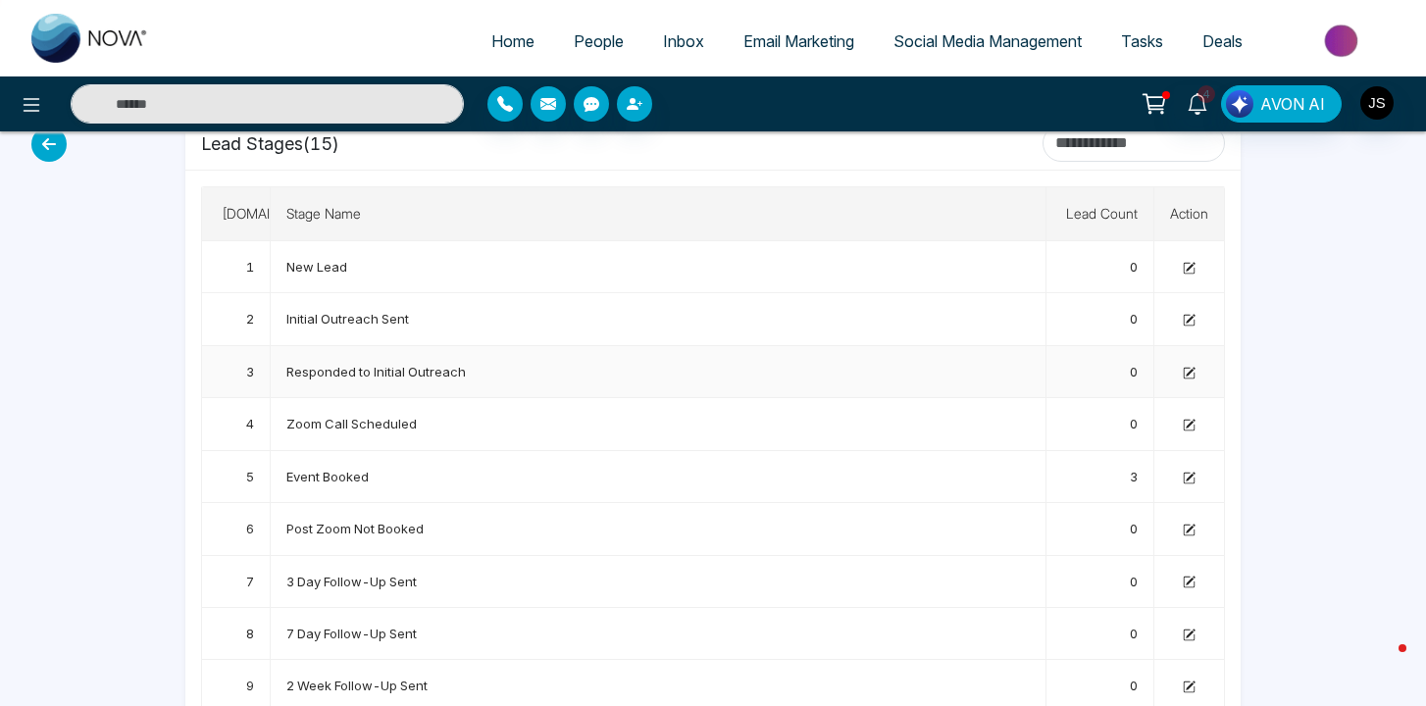
scroll to position [63, 0]
click at [392, 313] on span "Initial Outreach Sent" at bounding box center [347, 318] width 123 height 16
drag, startPoint x: 287, startPoint y: 366, endPoint x: 455, endPoint y: 366, distance: 167.7
click at [455, 366] on span "Responded to Initial Outreach" at bounding box center [376, 371] width 180 height 16
drag, startPoint x: 401, startPoint y: 417, endPoint x: 293, endPoint y: 417, distance: 107.9
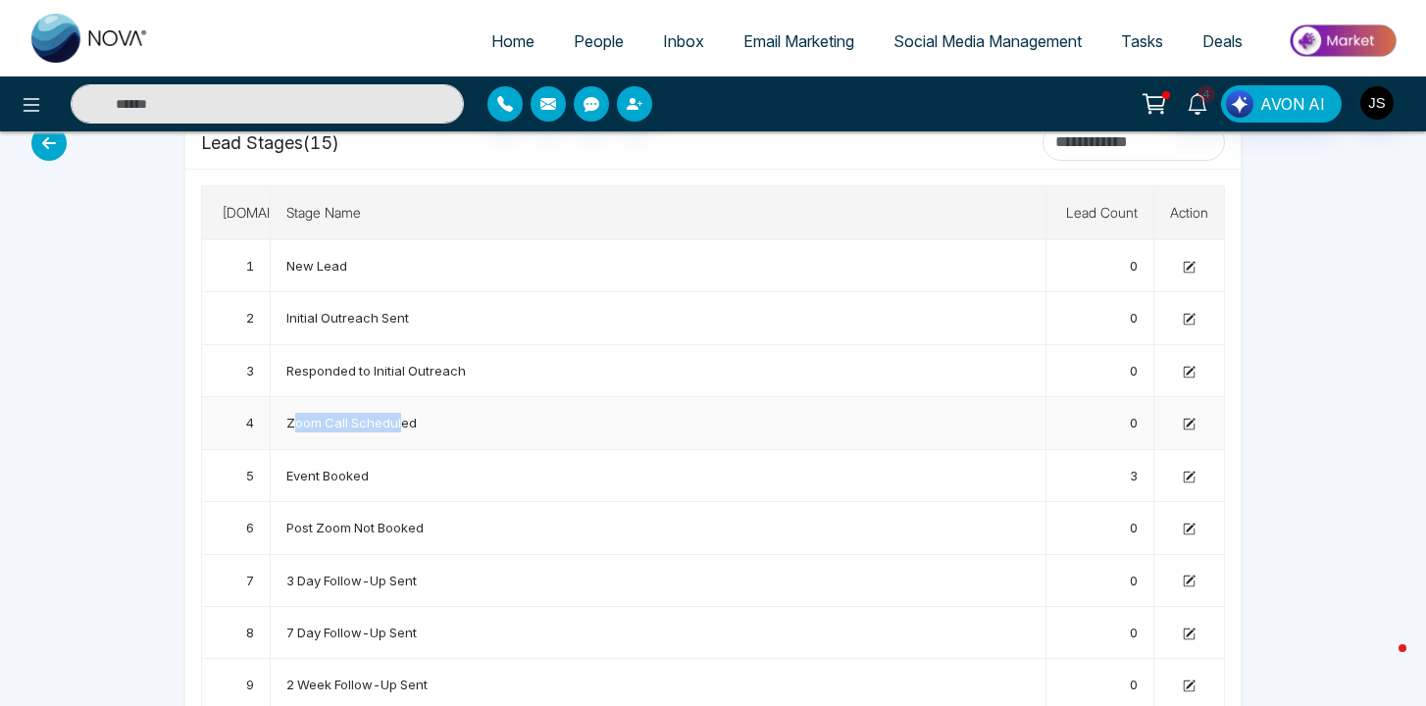
click at [293, 417] on span "Zoom Call Scheduled" at bounding box center [351, 423] width 130 height 16
drag, startPoint x: 290, startPoint y: 470, endPoint x: 356, endPoint y: 470, distance: 65.7
click at [356, 470] on span "Event Booked" at bounding box center [327, 476] width 82 height 16
click at [426, 524] on td "Post Zoom Not Booked" at bounding box center [659, 528] width 776 height 52
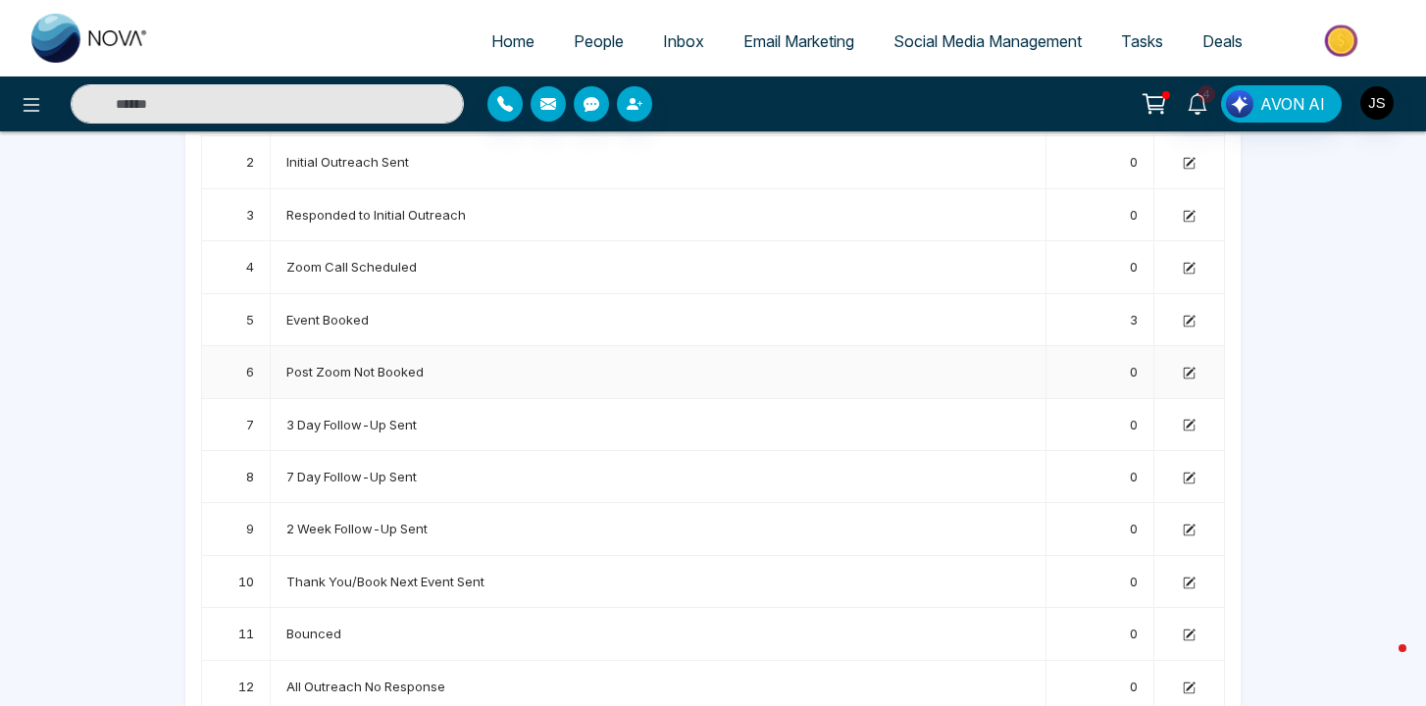
scroll to position [231, 0]
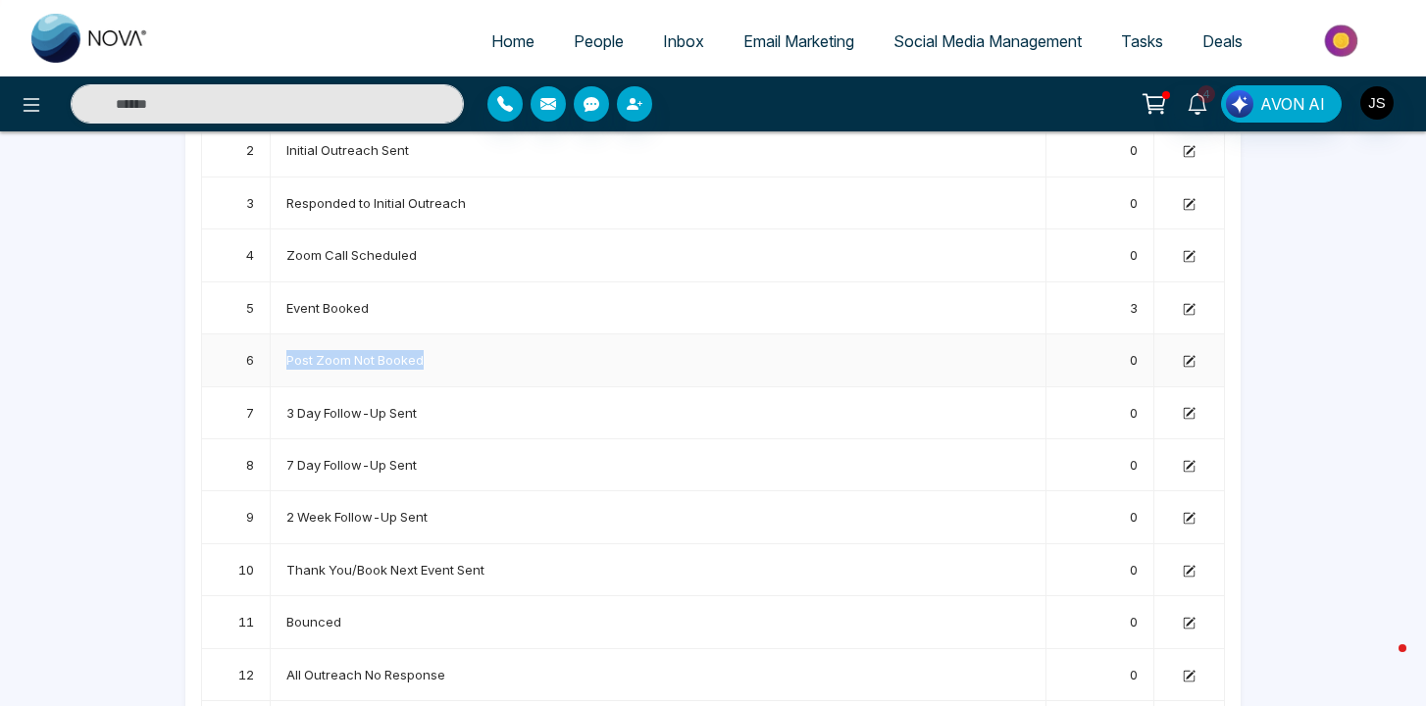
drag, startPoint x: 284, startPoint y: 358, endPoint x: 431, endPoint y: 352, distance: 146.3
click at [431, 352] on td "Post Zoom Not Booked" at bounding box center [659, 361] width 776 height 52
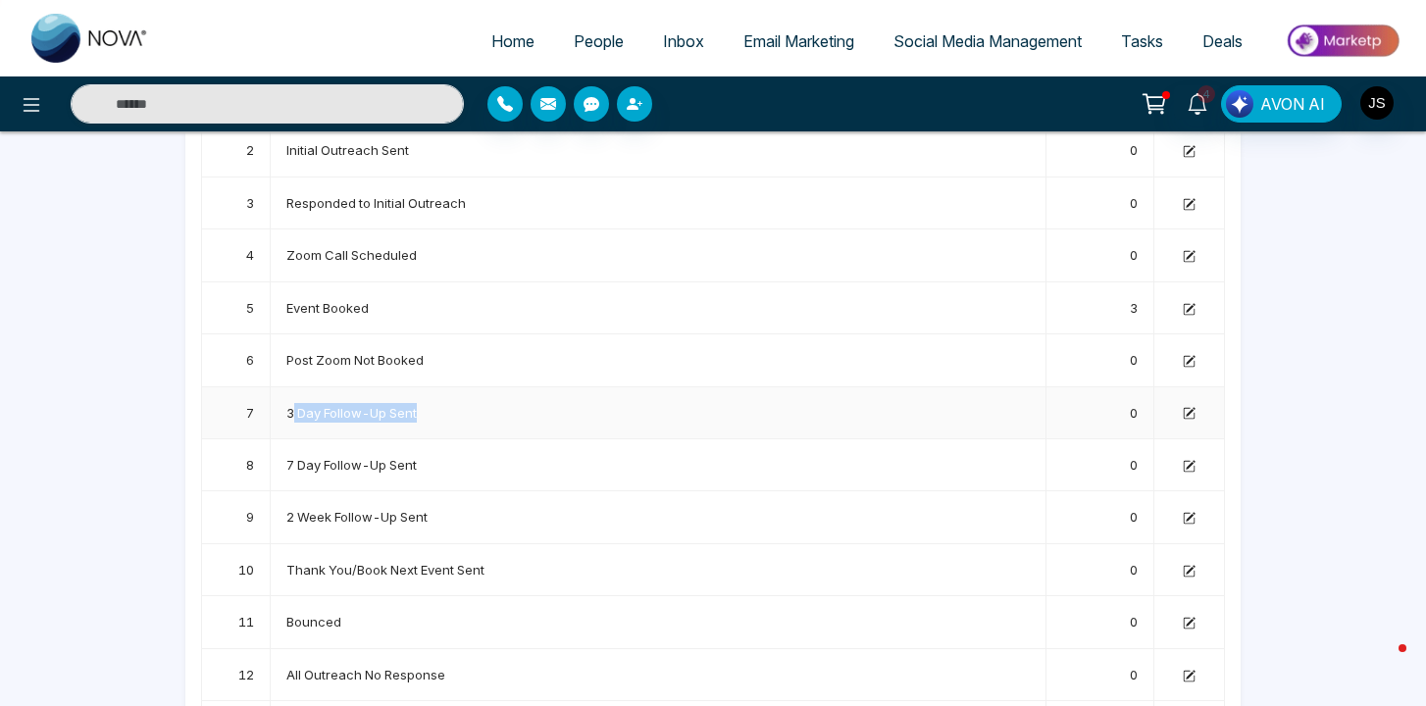
drag, startPoint x: 292, startPoint y: 409, endPoint x: 422, endPoint y: 402, distance: 129.7
click at [422, 402] on td "3 Day Follow-Up Sent" at bounding box center [659, 413] width 776 height 52
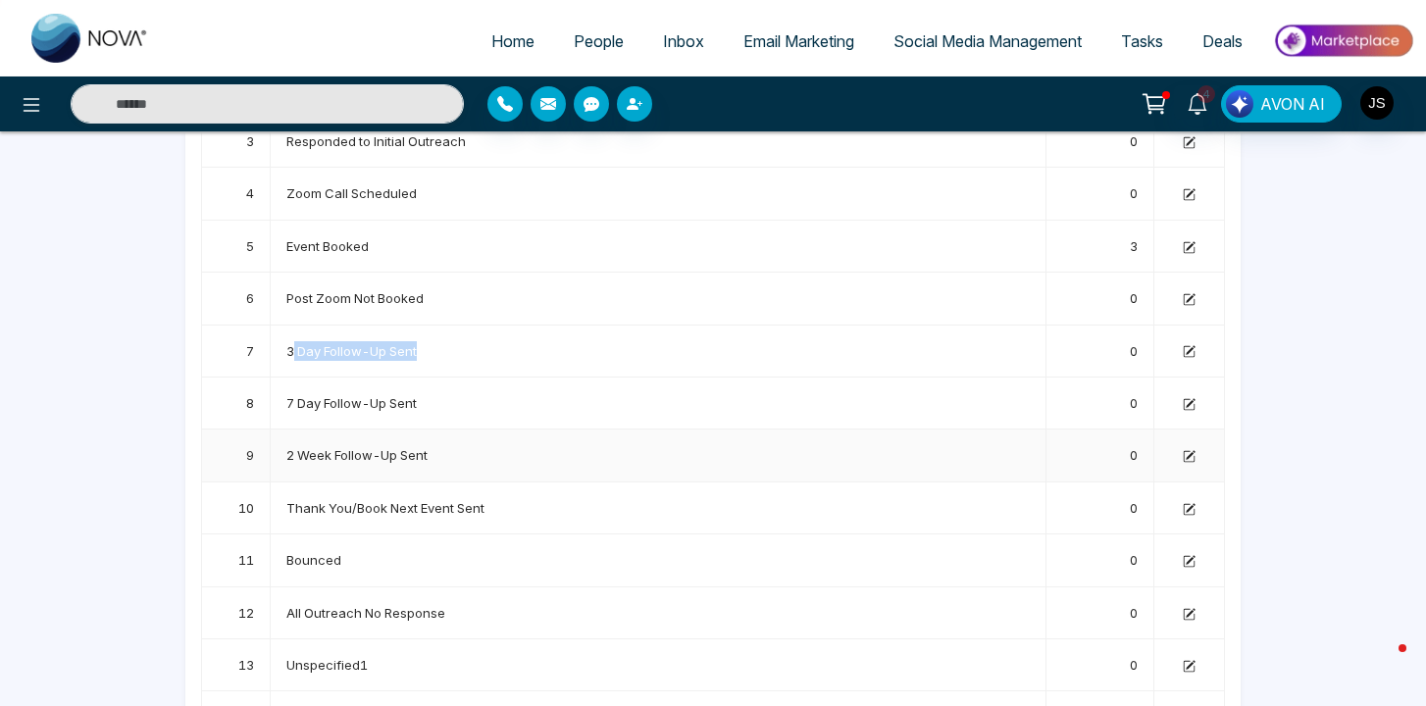
scroll to position [362, 0]
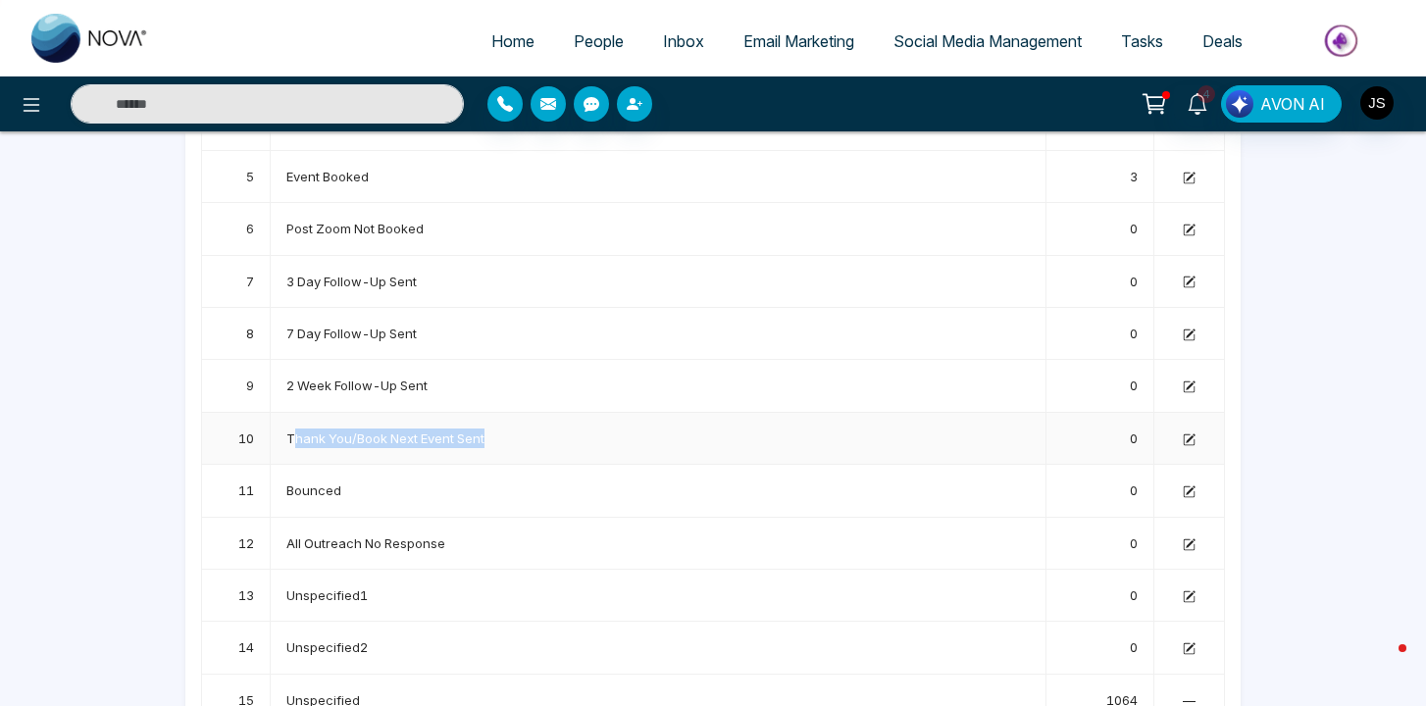
drag, startPoint x: 292, startPoint y: 440, endPoint x: 491, endPoint y: 439, distance: 199.1
click at [491, 439] on td "Thank You/Book Next Event Sent" at bounding box center [659, 439] width 776 height 52
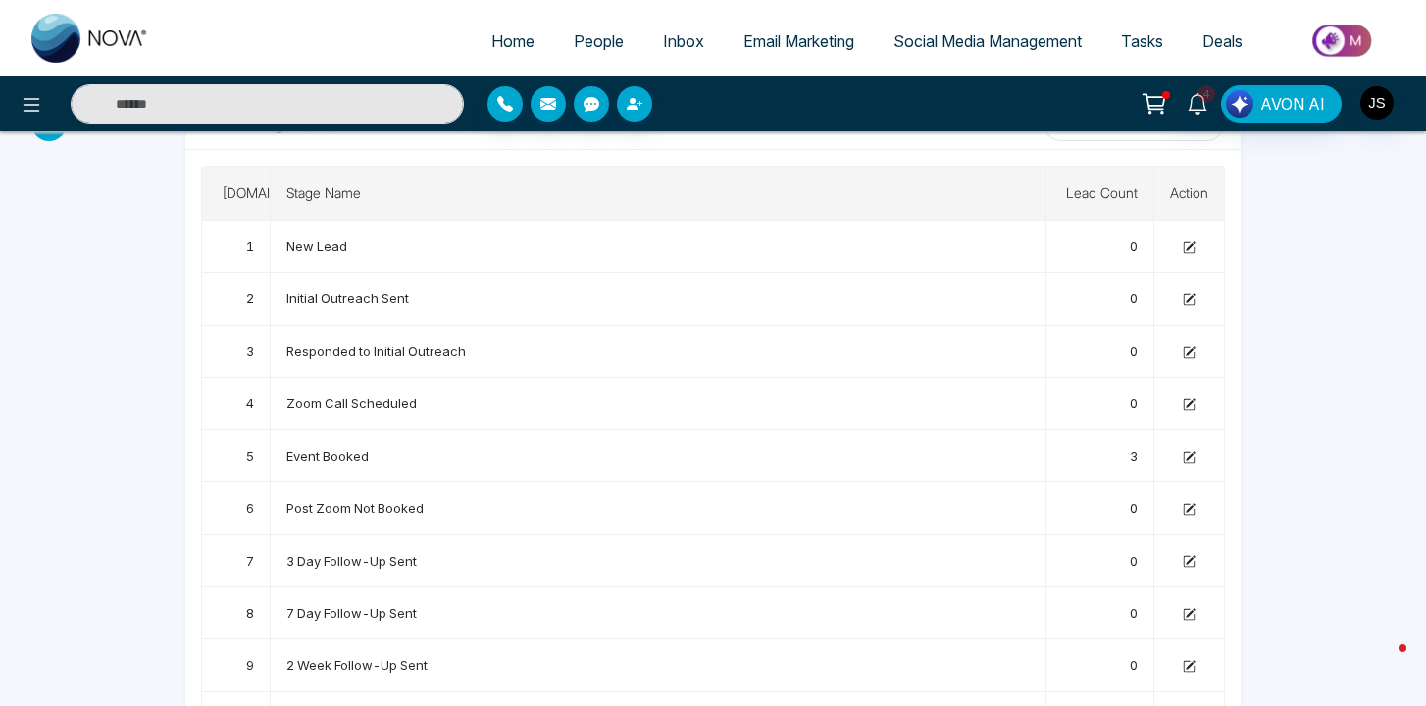
scroll to position [0, 0]
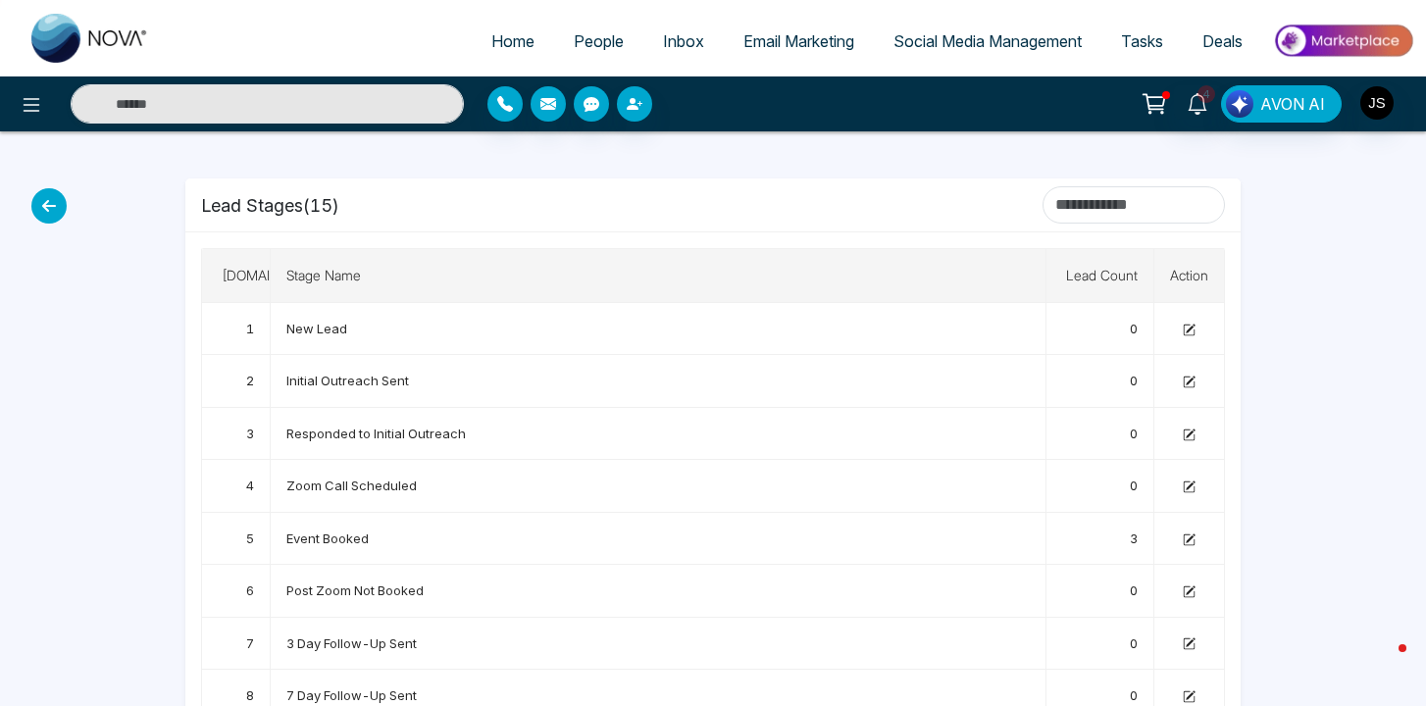
click at [49, 207] on icon at bounding box center [48, 205] width 35 height 35
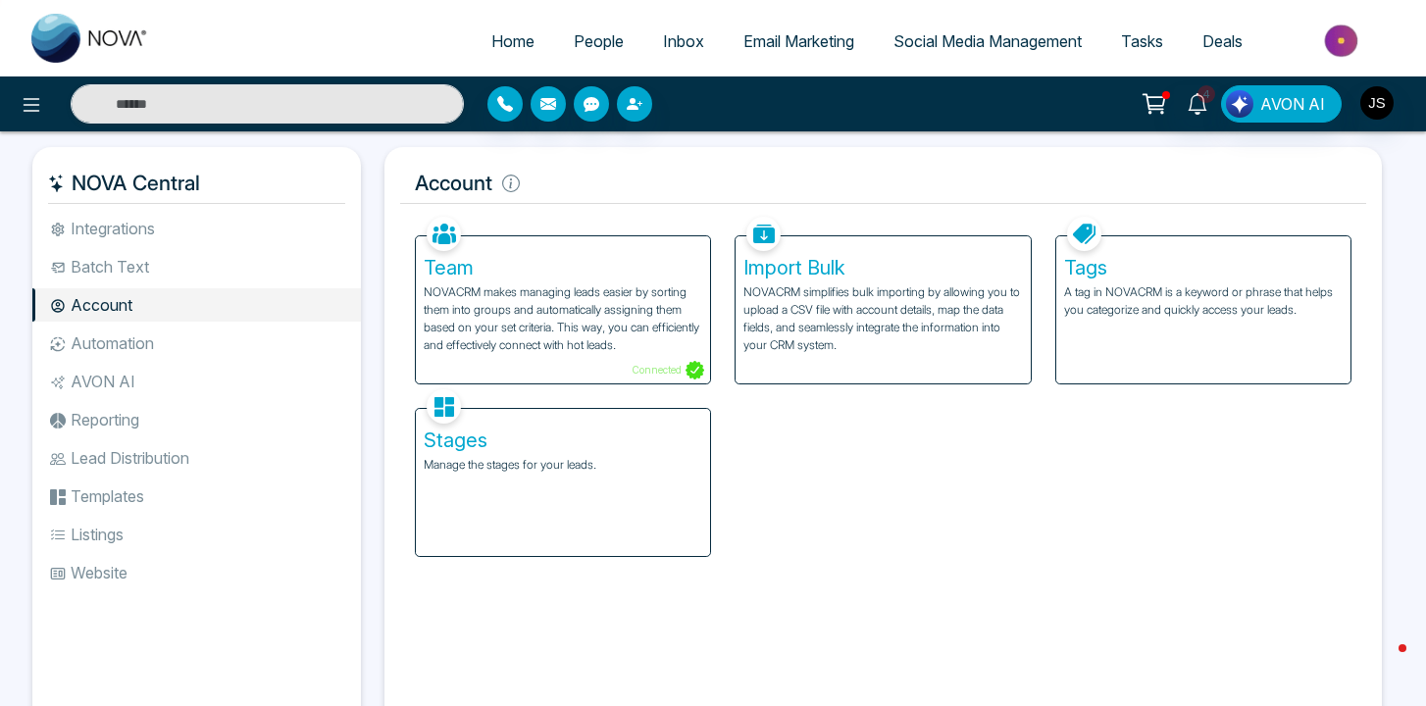
click at [1163, 280] on div "Tags A tag in NOVACRM is a keyword or phrase that helps you categorize and quic…" at bounding box center [1203, 309] width 294 height 147
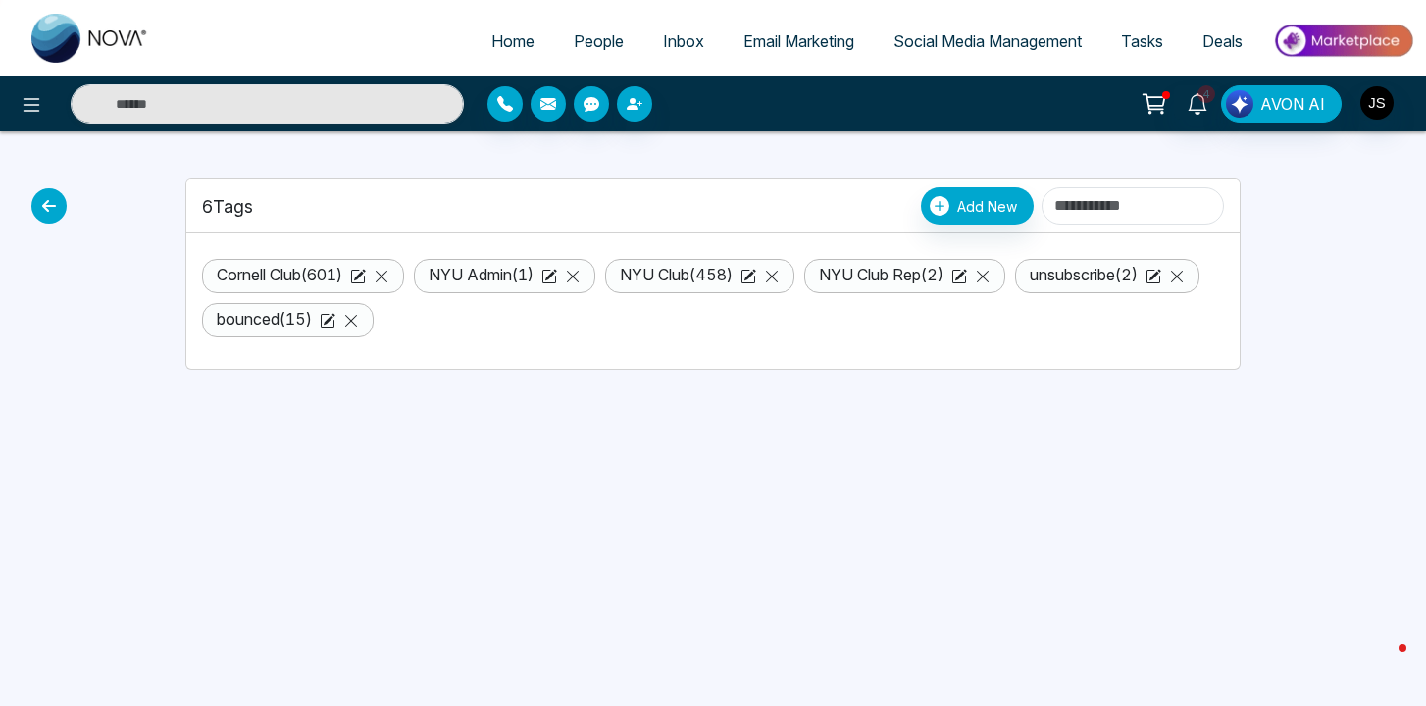
click at [50, 207] on icon at bounding box center [48, 205] width 35 height 35
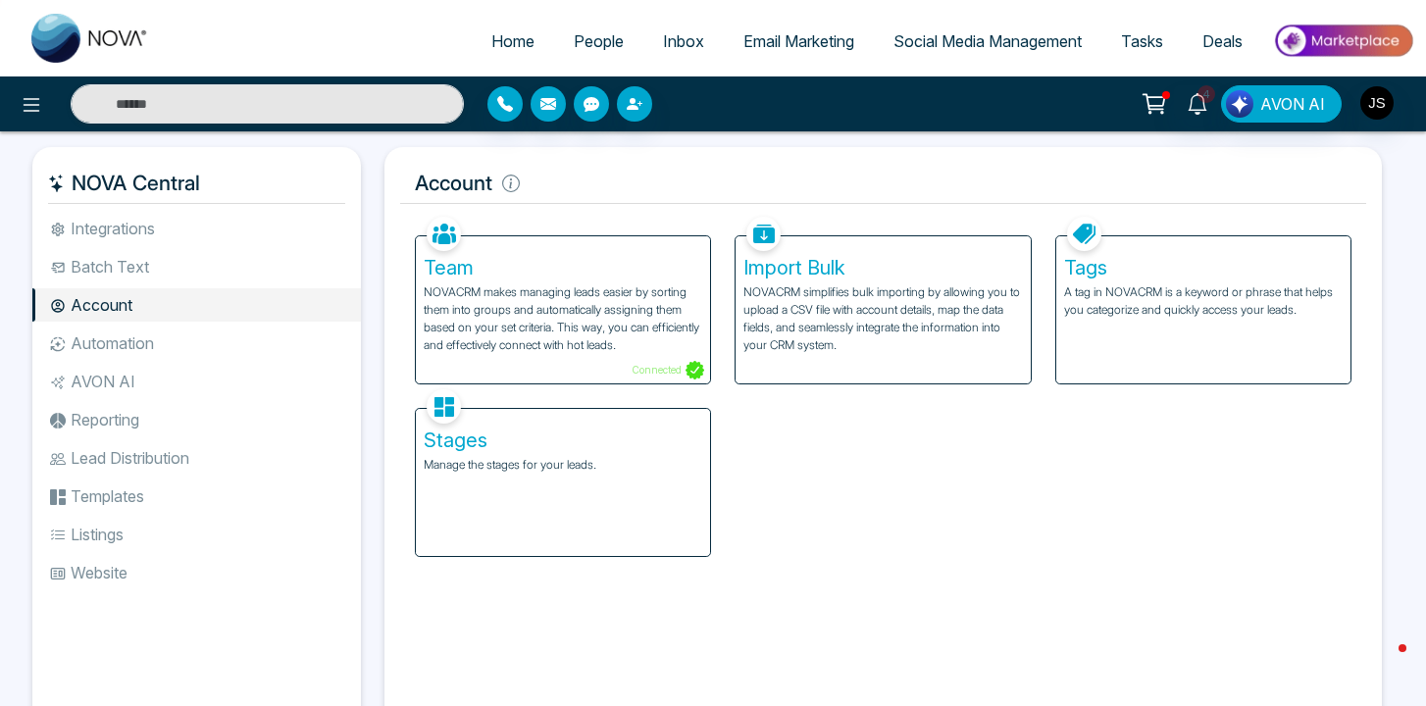
click at [104, 234] on li "Integrations" at bounding box center [196, 228] width 329 height 33
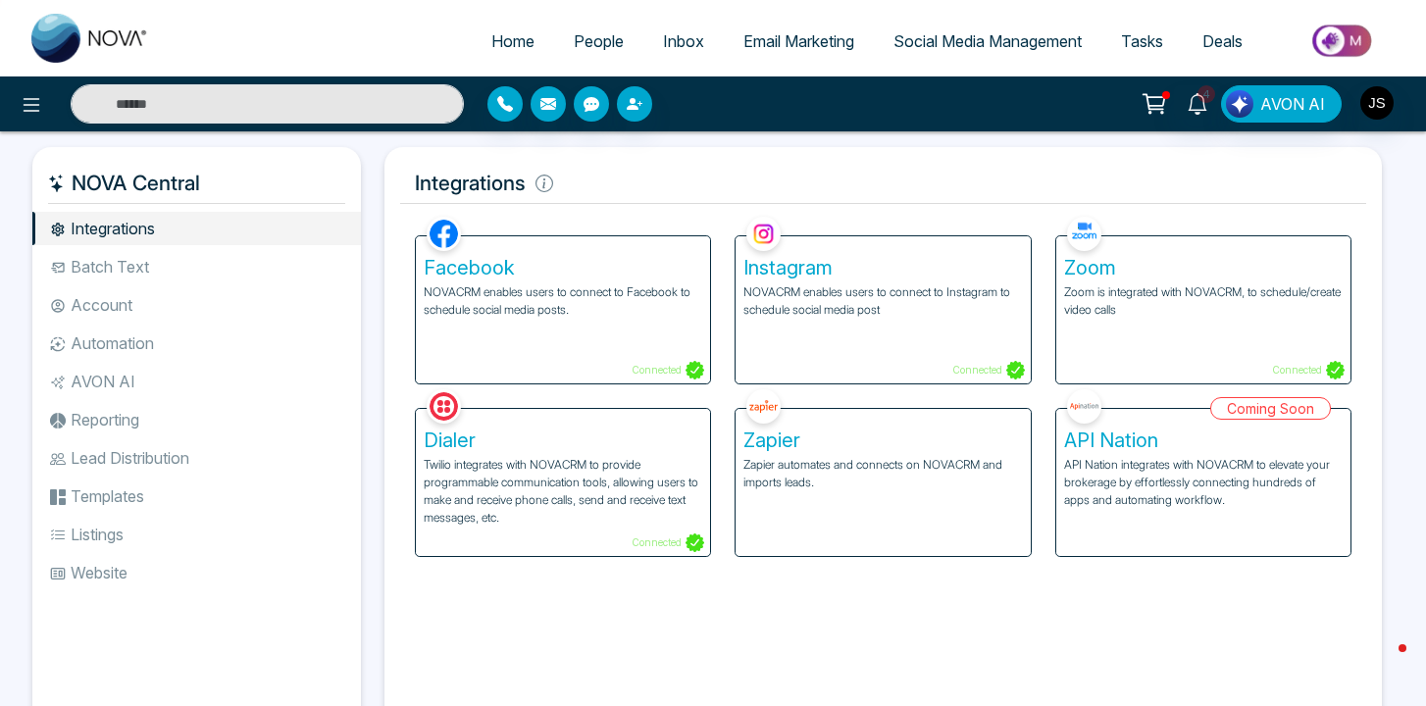
click at [591, 47] on span "People" at bounding box center [599, 41] width 50 height 20
